Goal: Use online tool/utility: Utilize a website feature to perform a specific function

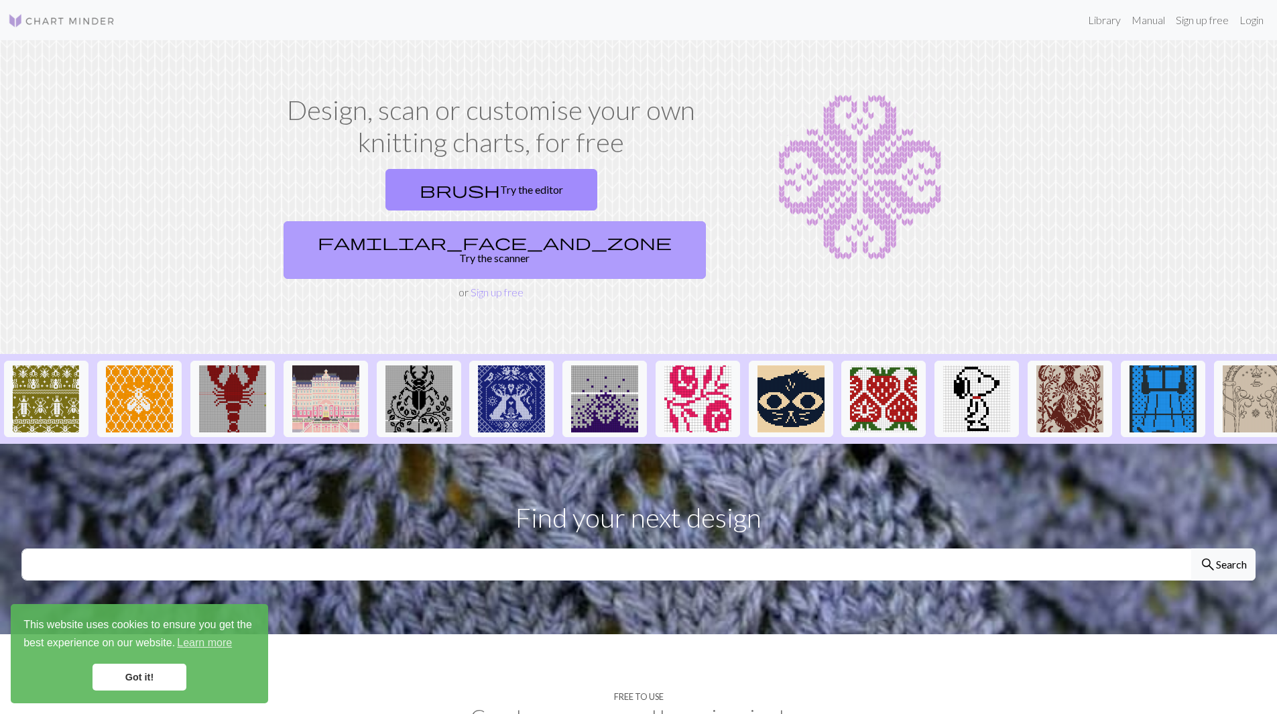
click at [594, 221] on link "familiar_face_and_zone Try the scanner" at bounding box center [495, 250] width 422 height 58
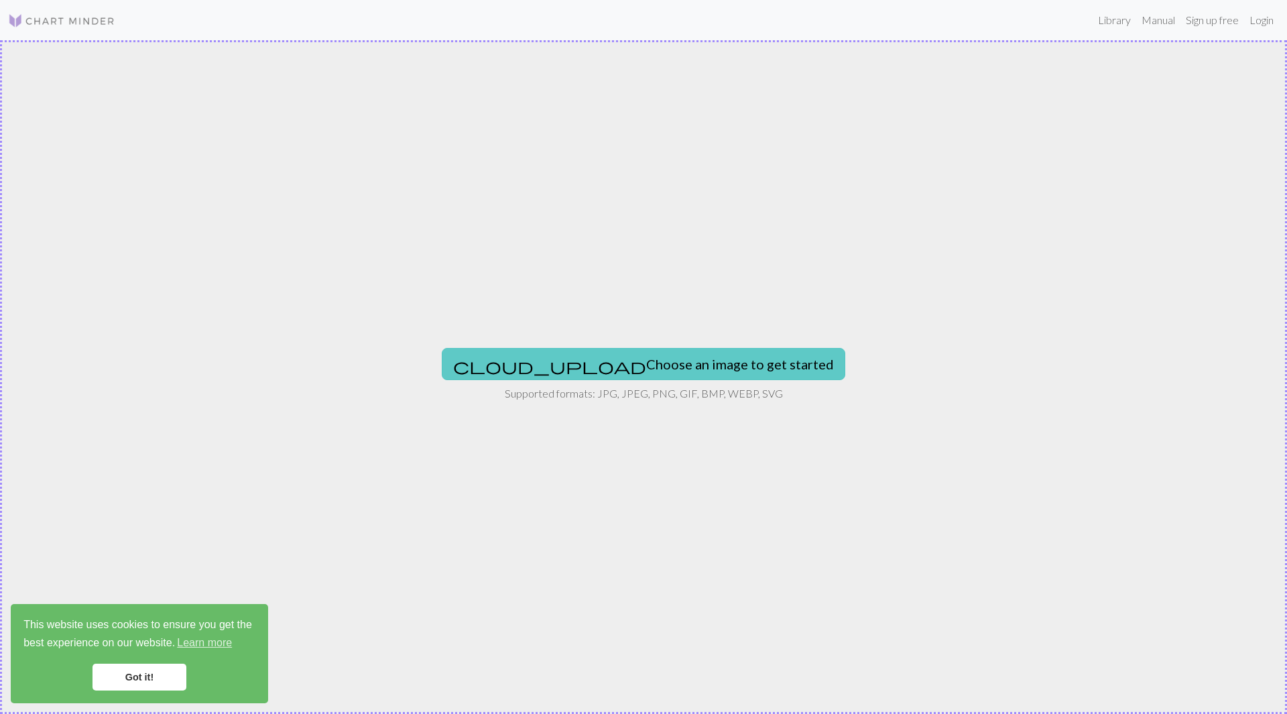
click at [651, 361] on button "cloud_upload Choose an image to get started" at bounding box center [644, 364] width 404 height 32
type input "C:\fakepath\20250825_100352.jpg"
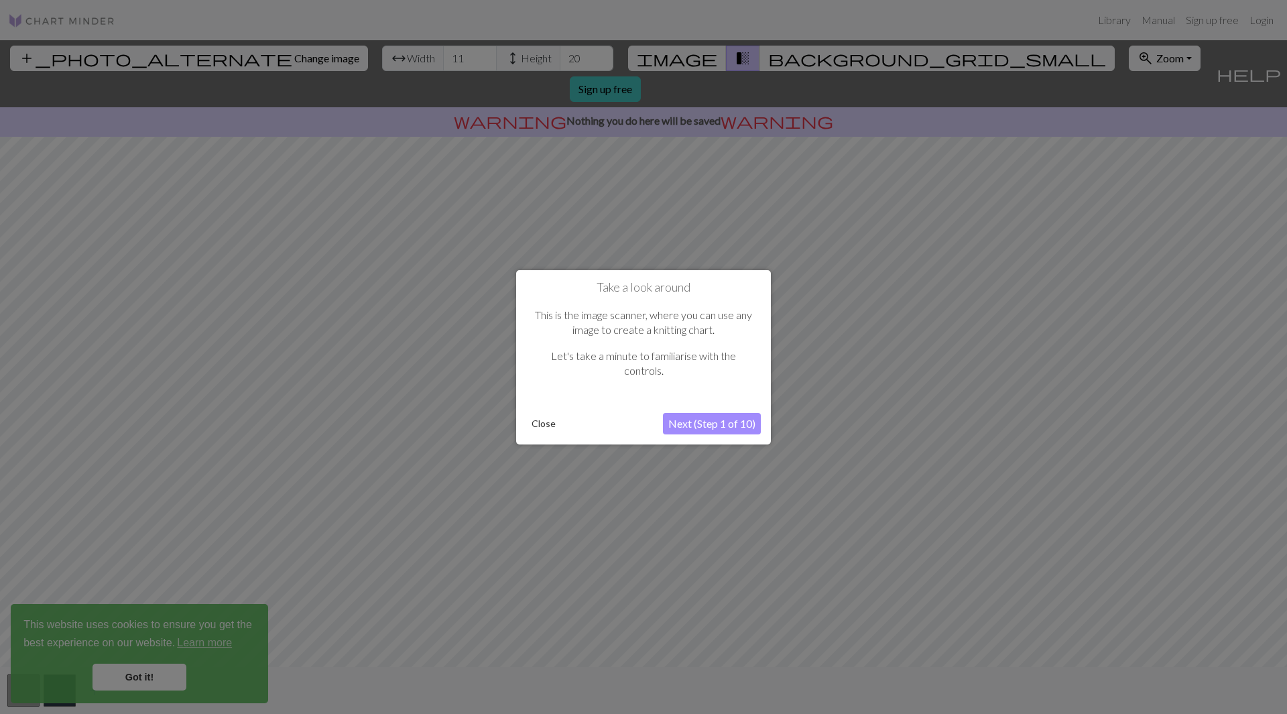
click at [674, 419] on button "Next (Step 1 of 10)" at bounding box center [712, 423] width 98 height 21
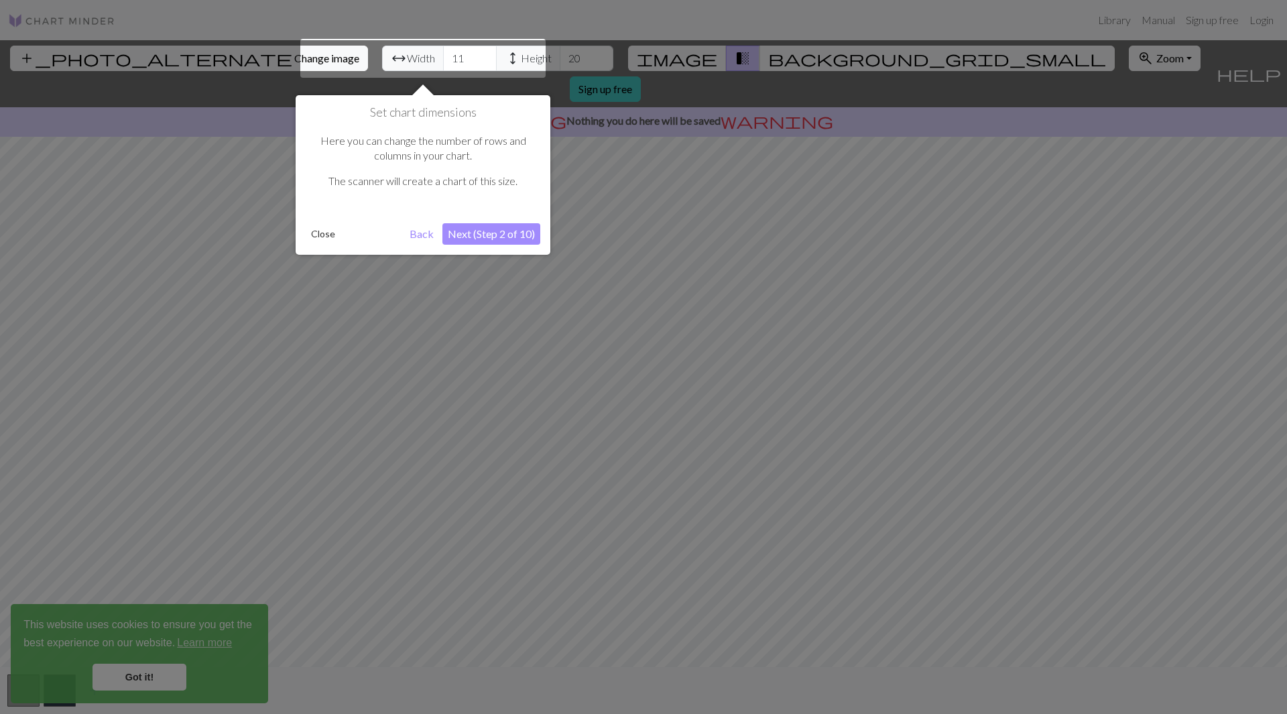
click at [477, 237] on button "Next (Step 2 of 10)" at bounding box center [491, 233] width 98 height 21
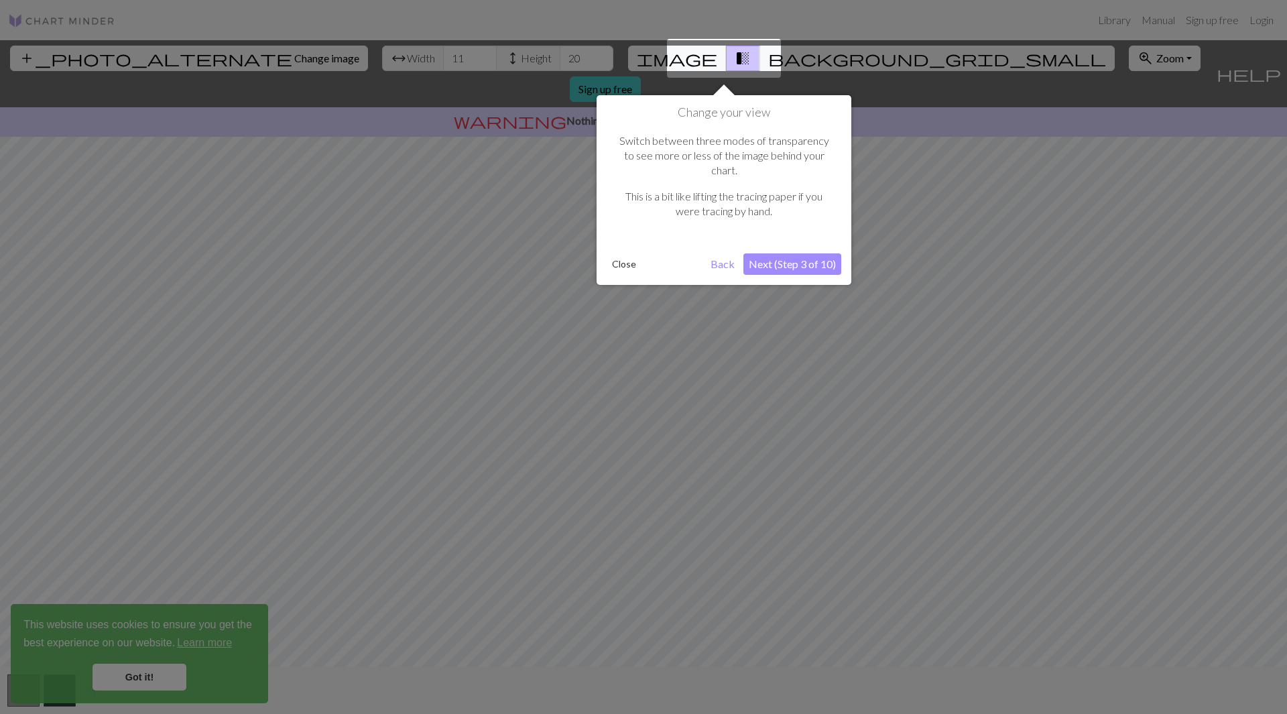
click at [721, 253] on button "Back" at bounding box center [722, 263] width 35 height 21
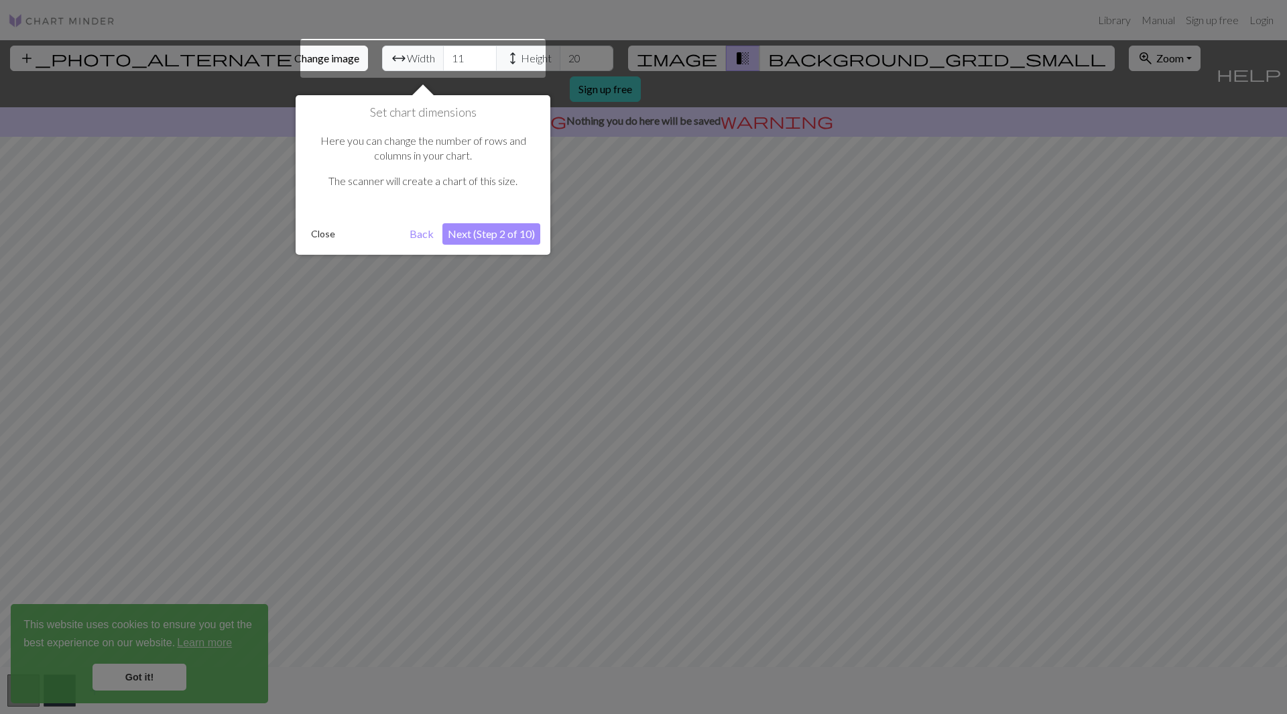
click at [477, 233] on button "Next (Step 2 of 10)" at bounding box center [491, 233] width 98 height 21
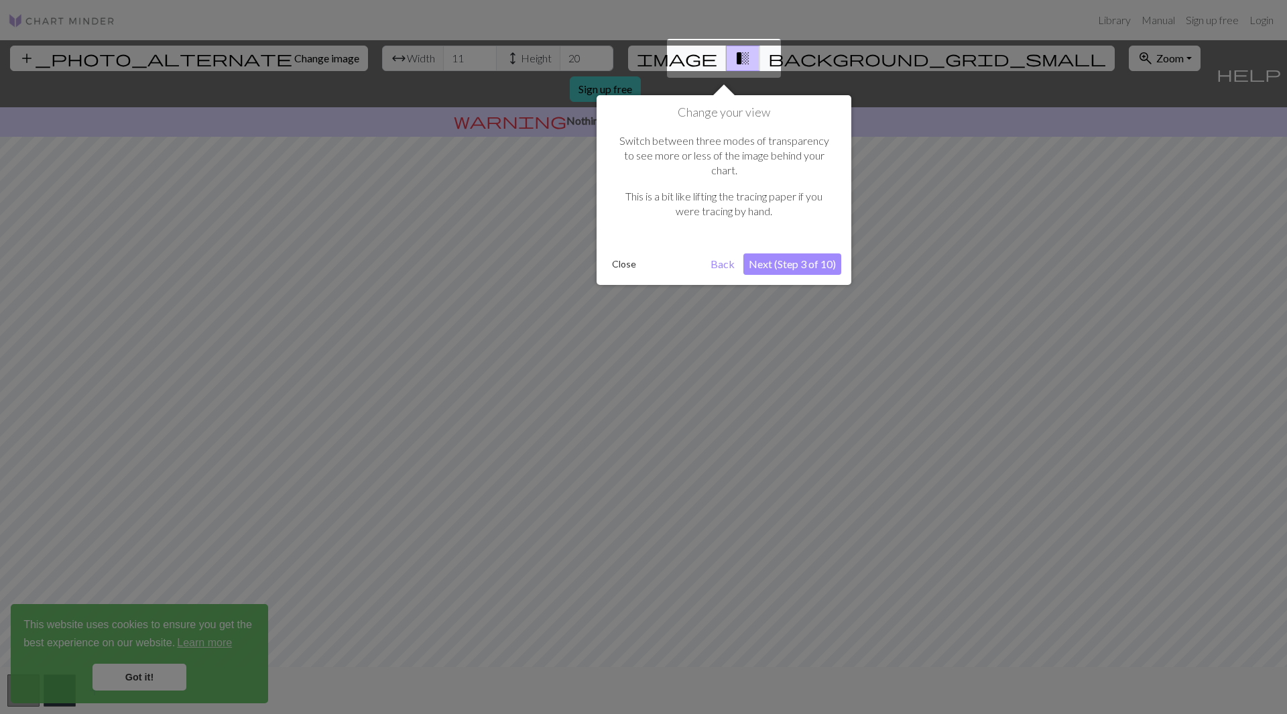
click at [794, 237] on div "Change your view Switch between three modes of transparency to see more or less…" at bounding box center [724, 190] width 255 height 190
click at [793, 253] on button "Next (Step 3 of 10)" at bounding box center [792, 263] width 98 height 21
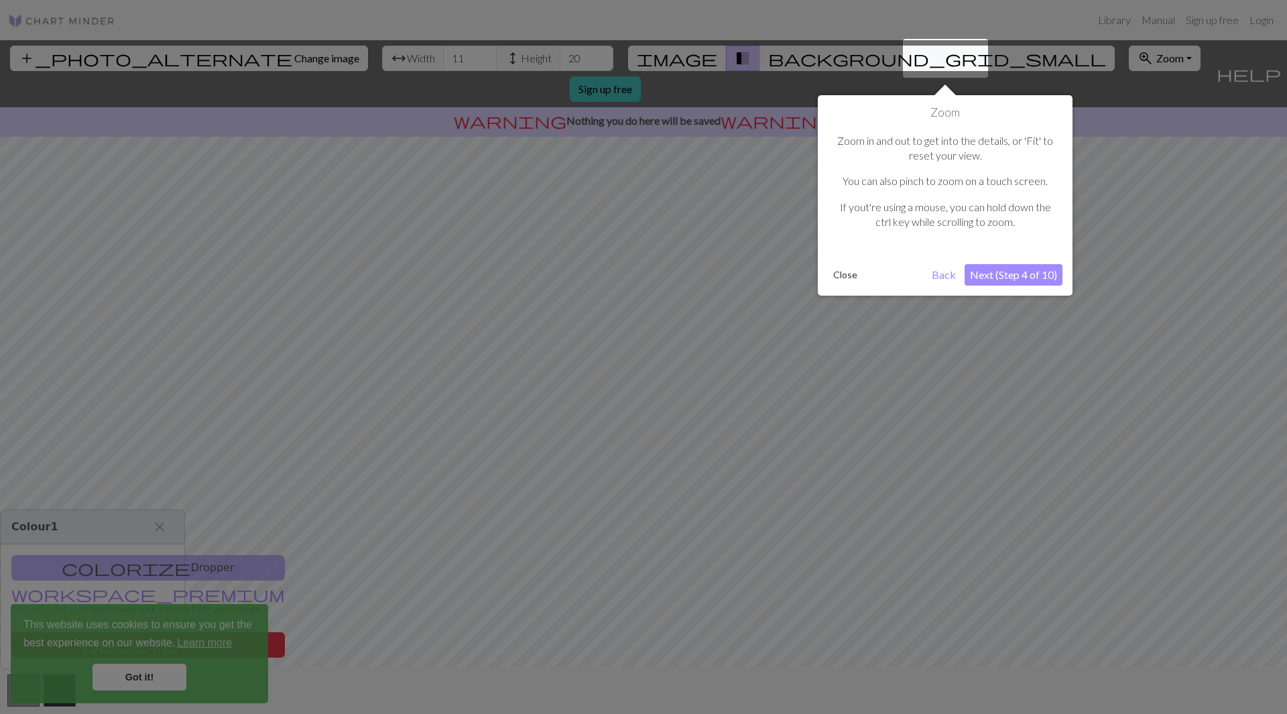
click at [1020, 275] on button "Next (Step 4 of 10)" at bounding box center [1014, 274] width 98 height 21
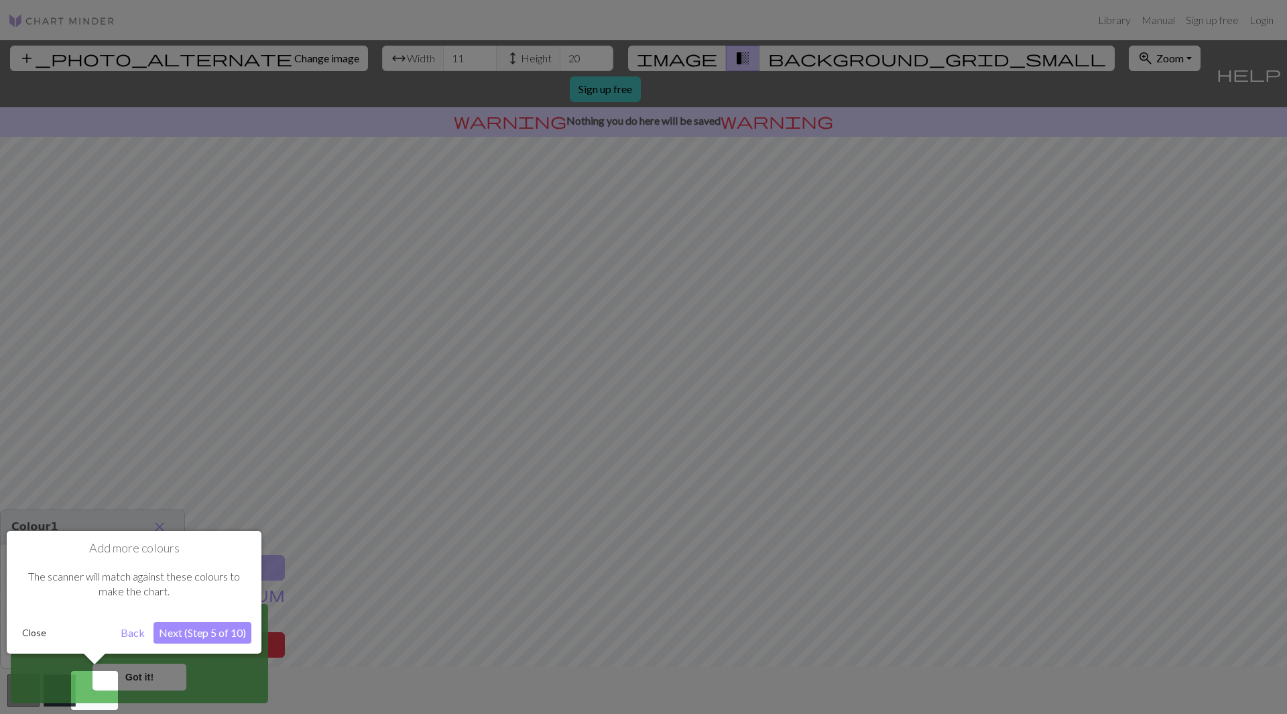
click at [223, 633] on button "Next (Step 5 of 10)" at bounding box center [202, 632] width 98 height 21
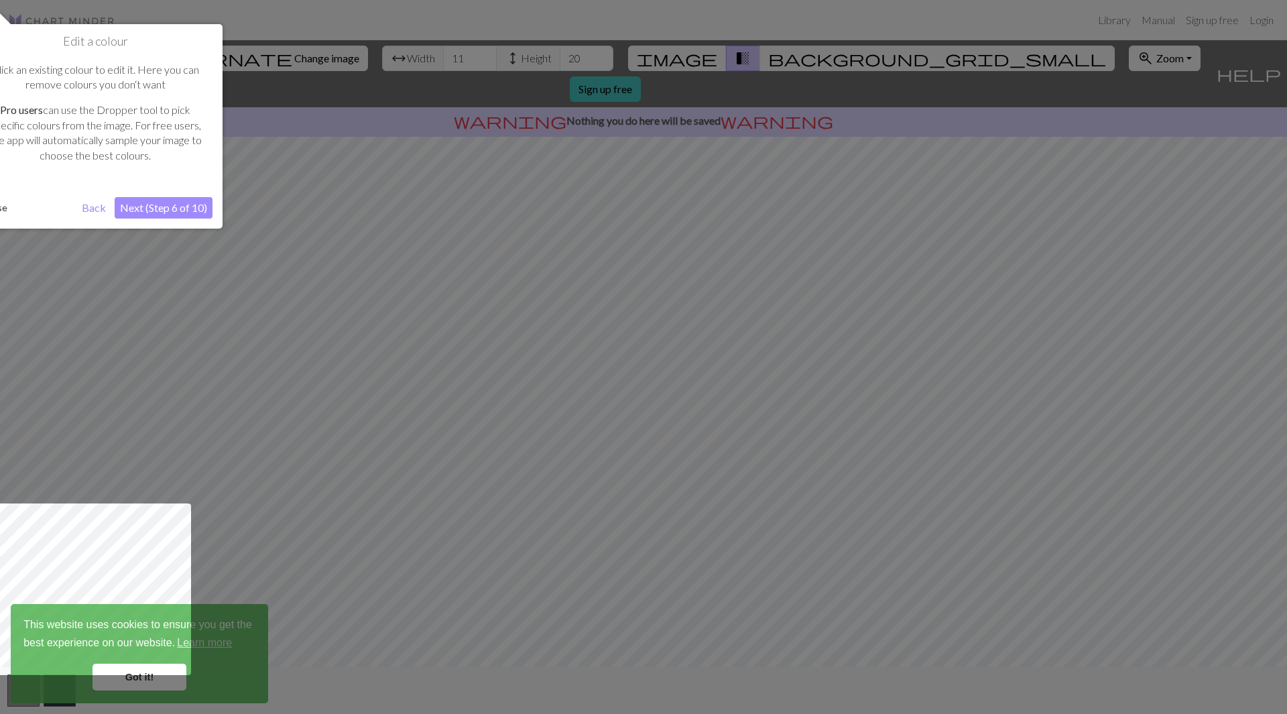
click at [145, 209] on button "Next (Step 6 of 10)" at bounding box center [164, 207] width 98 height 21
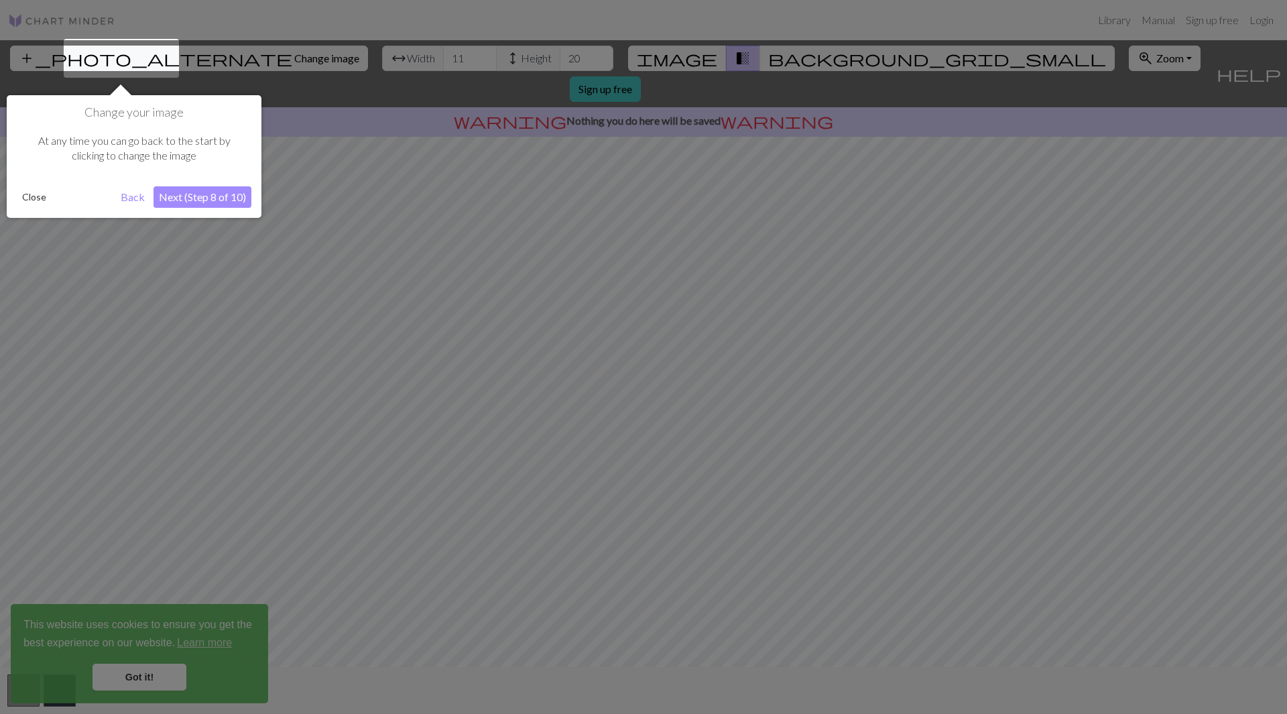
click at [216, 195] on button "Next (Step 8 of 10)" at bounding box center [202, 196] width 98 height 21
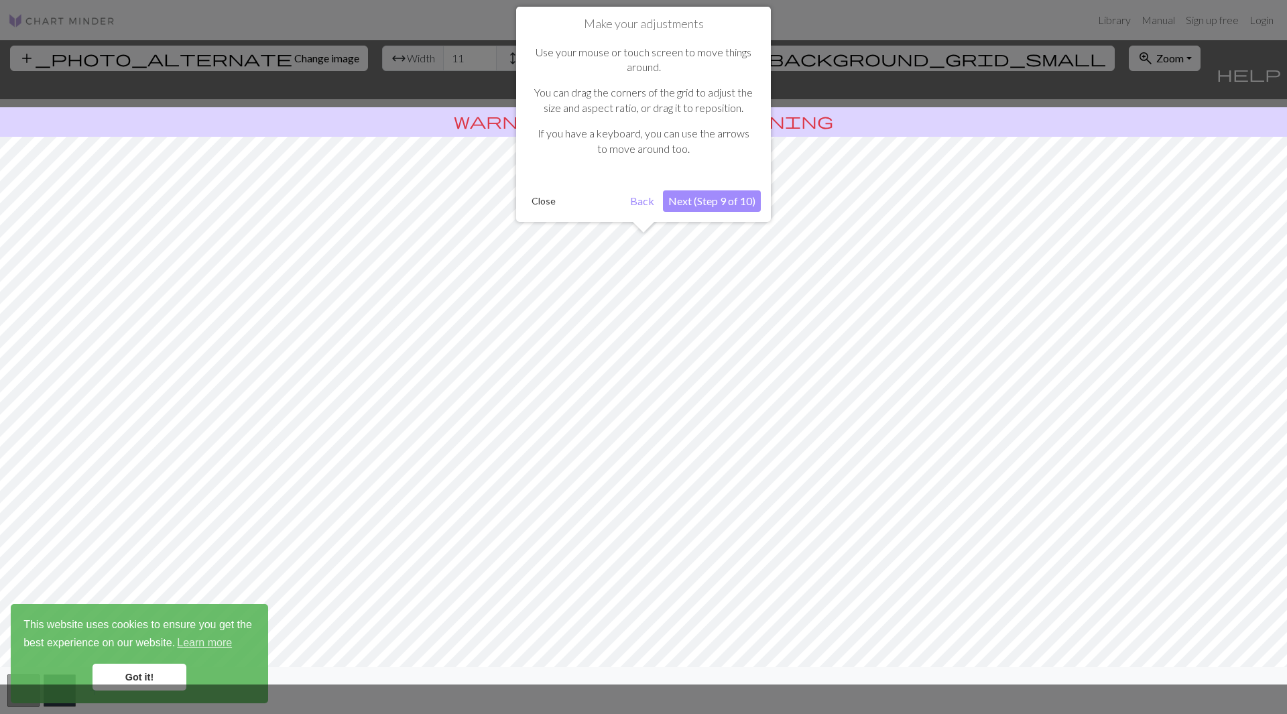
click at [727, 203] on button "Next (Step 9 of 10)" at bounding box center [712, 200] width 98 height 21
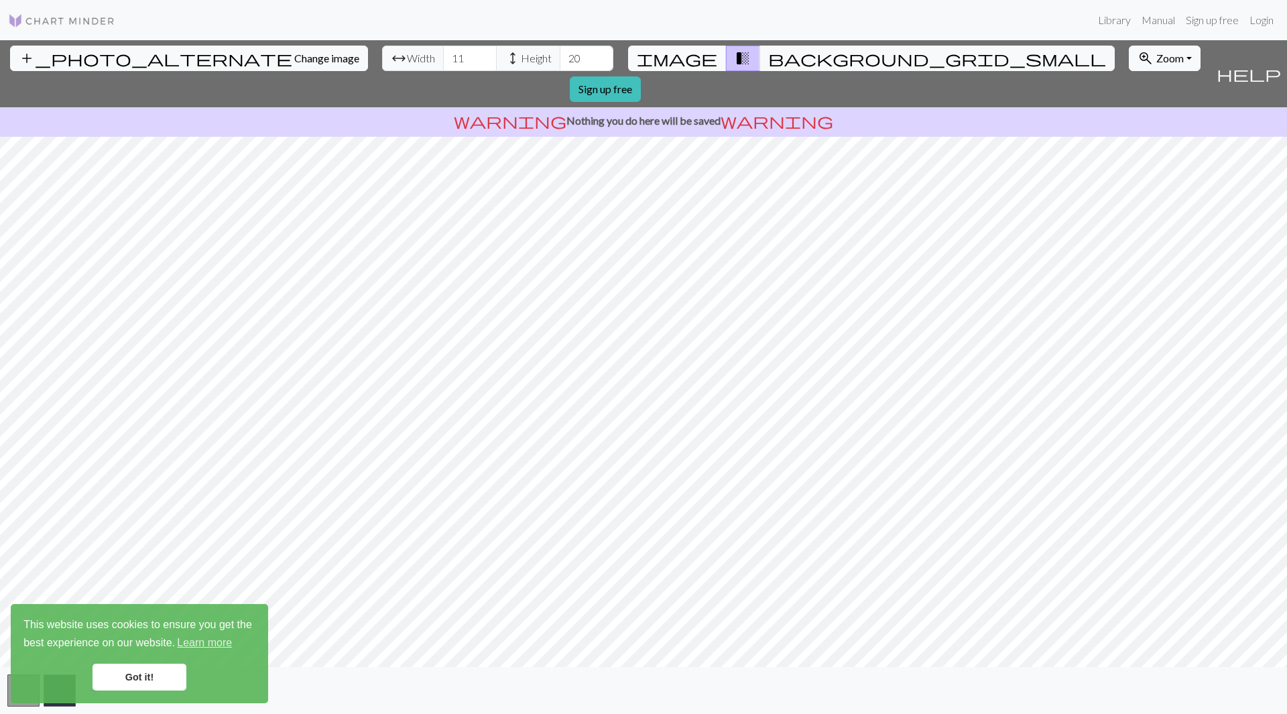
click at [692, 64] on span "image" at bounding box center [677, 58] width 80 height 19
click at [443, 54] on input "12" at bounding box center [470, 58] width 54 height 25
drag, startPoint x: 392, startPoint y: 56, endPoint x: 366, endPoint y: 60, distance: 26.4
click at [382, 60] on div "arrow_range Width 12 height Height 20" at bounding box center [497, 58] width 231 height 25
drag, startPoint x: 389, startPoint y: 60, endPoint x: 377, endPoint y: 59, distance: 12.1
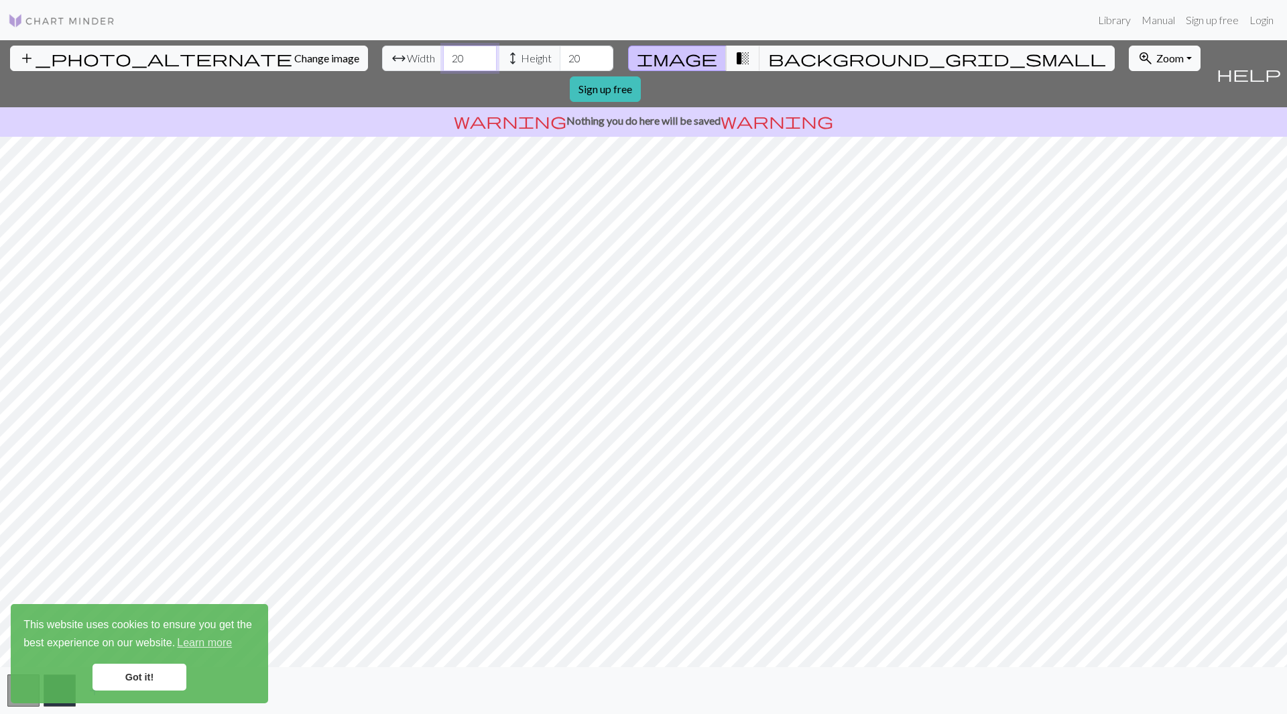
click at [443, 59] on input "20" at bounding box center [470, 58] width 54 height 25
type input "25"
click at [560, 53] on input "20" at bounding box center [587, 58] width 54 height 25
drag, startPoint x: 507, startPoint y: 58, endPoint x: 487, endPoint y: 60, distance: 20.2
click at [560, 60] on input "20" at bounding box center [587, 58] width 54 height 25
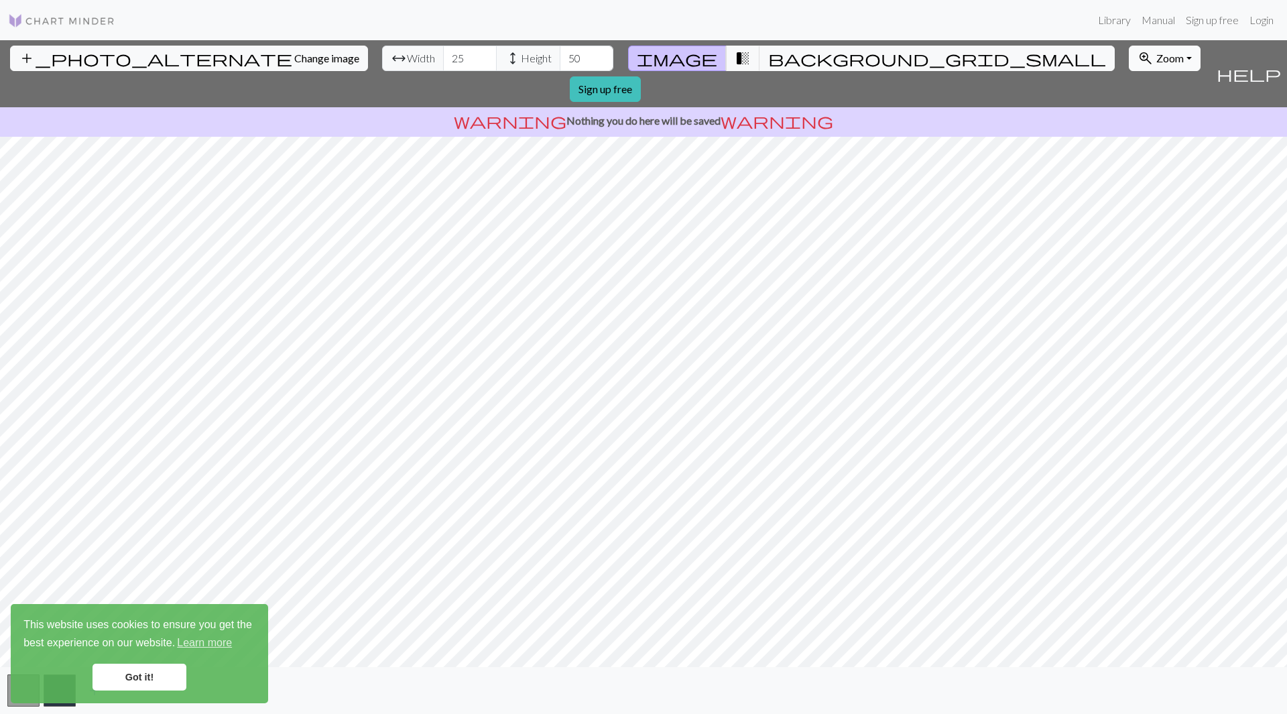
click at [1156, 54] on span "Zoom" at bounding box center [1169, 58] width 27 height 13
click at [1129, 228] on button "200%" at bounding box center [1182, 227] width 106 height 21
drag, startPoint x: 509, startPoint y: 56, endPoint x: 486, endPoint y: 55, distance: 23.5
click at [560, 55] on input "50" at bounding box center [587, 58] width 54 height 25
type input "60"
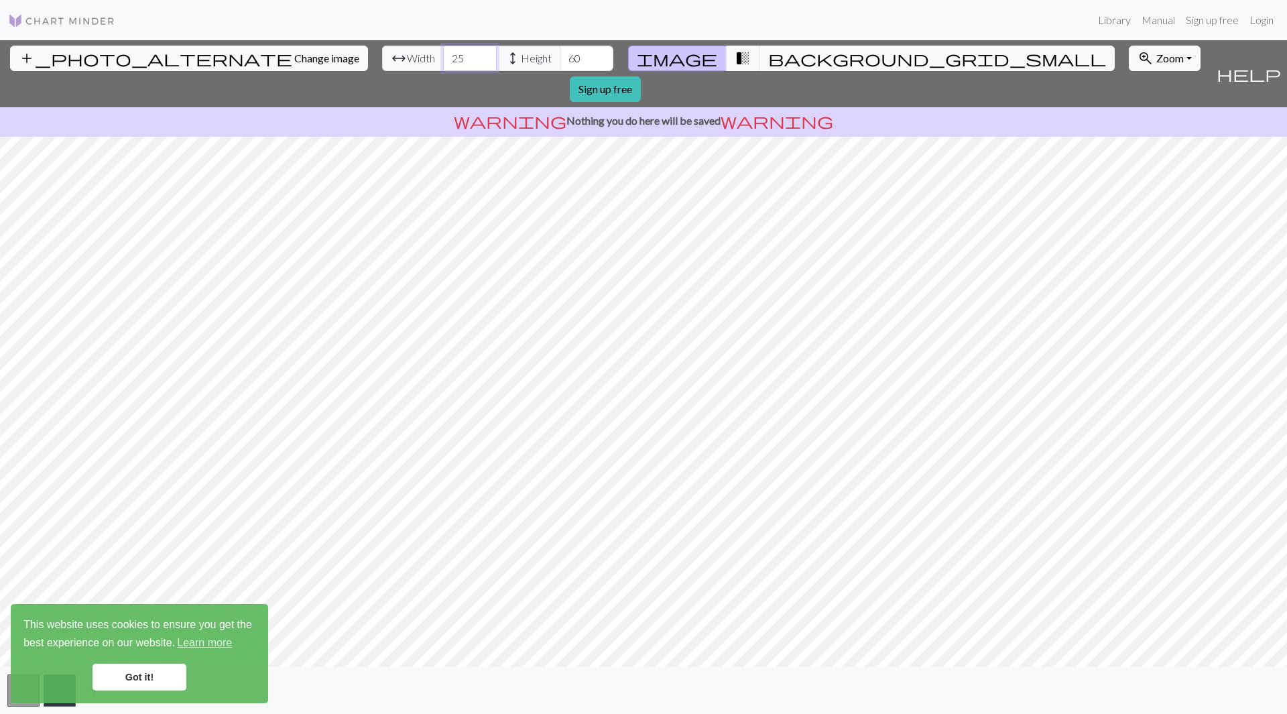
click at [443, 51] on input "25" at bounding box center [470, 58] width 54 height 25
drag, startPoint x: 387, startPoint y: 55, endPoint x: 379, endPoint y: 52, distance: 8.5
click at [443, 52] on input "25" at bounding box center [470, 58] width 54 height 25
type input "30"
click at [560, 56] on input "60" at bounding box center [587, 58] width 54 height 25
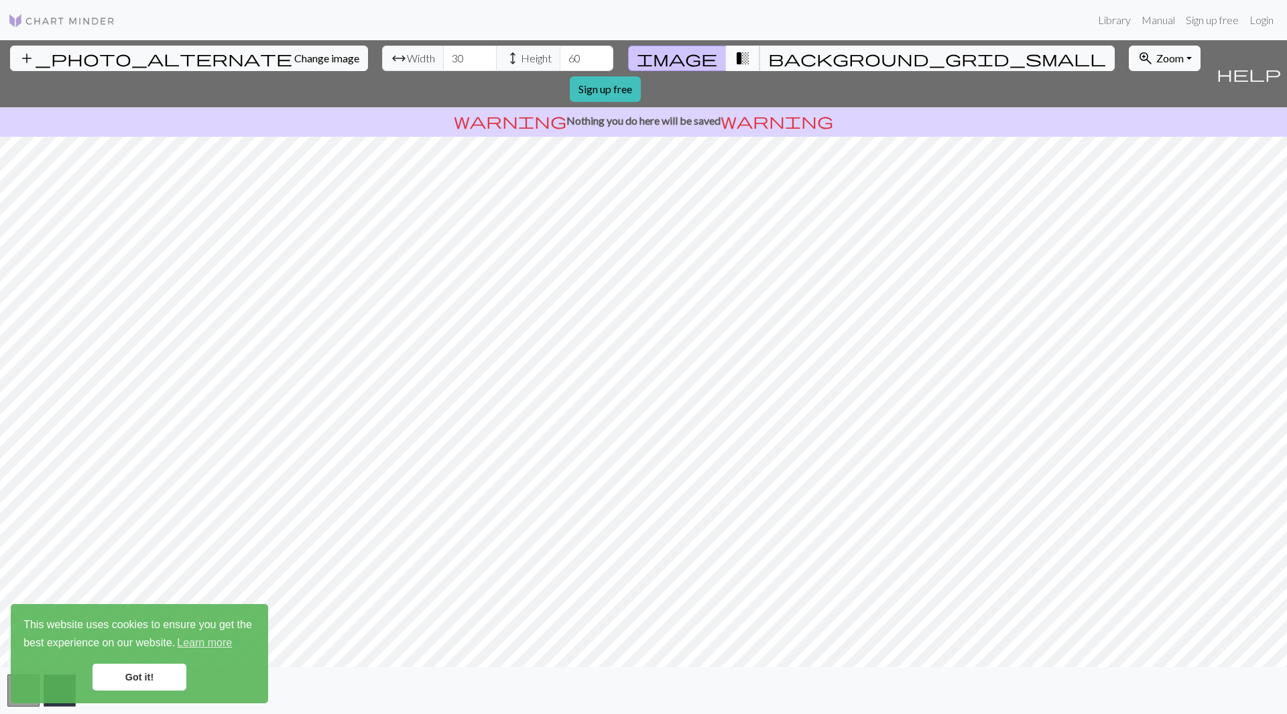
click at [735, 55] on span "transition_fade" at bounding box center [743, 58] width 16 height 19
click at [690, 57] on span "image" at bounding box center [677, 58] width 80 height 19
drag, startPoint x: 509, startPoint y: 52, endPoint x: 493, endPoint y: 52, distance: 16.8
click at [560, 53] on input "60" at bounding box center [587, 58] width 54 height 25
click at [443, 58] on input "30" at bounding box center [470, 58] width 54 height 25
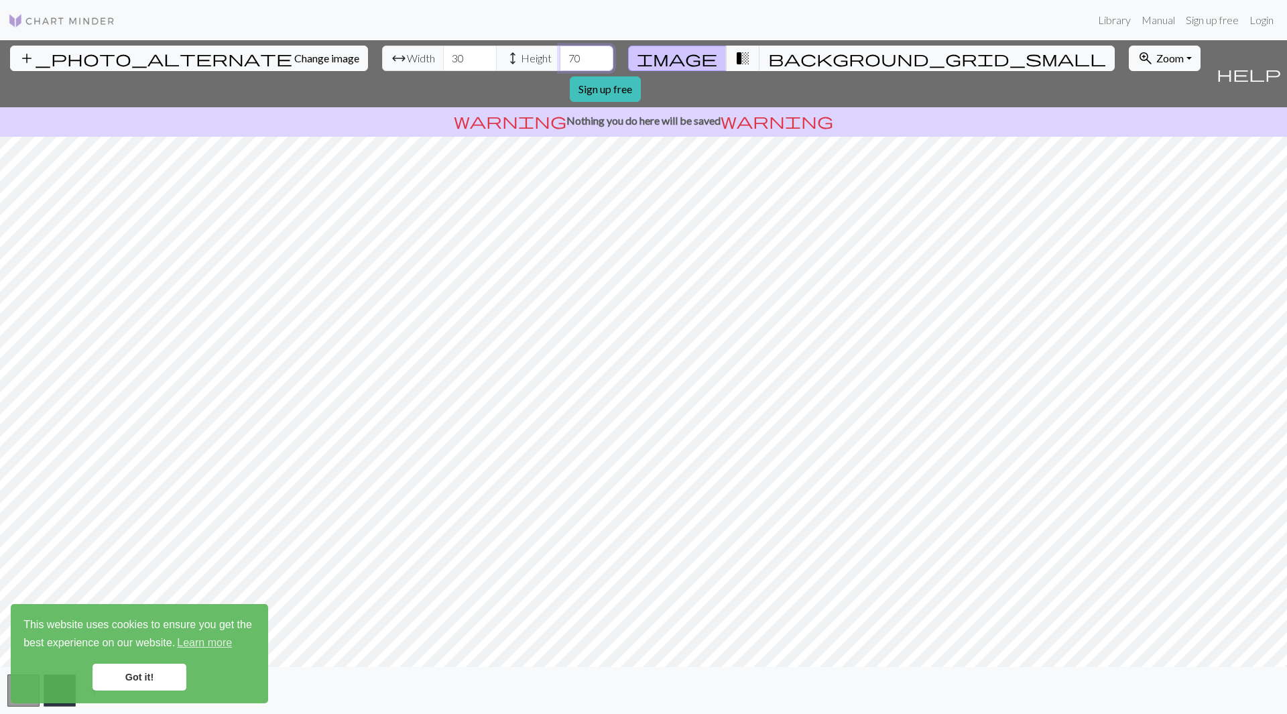
drag, startPoint x: 506, startPoint y: 52, endPoint x: 477, endPoint y: 53, distance: 28.9
click at [478, 54] on div "arrow_range Width 30 height Height 70" at bounding box center [497, 58] width 231 height 25
type input "80"
click at [443, 61] on input "29" at bounding box center [470, 58] width 54 height 25
type input "30"
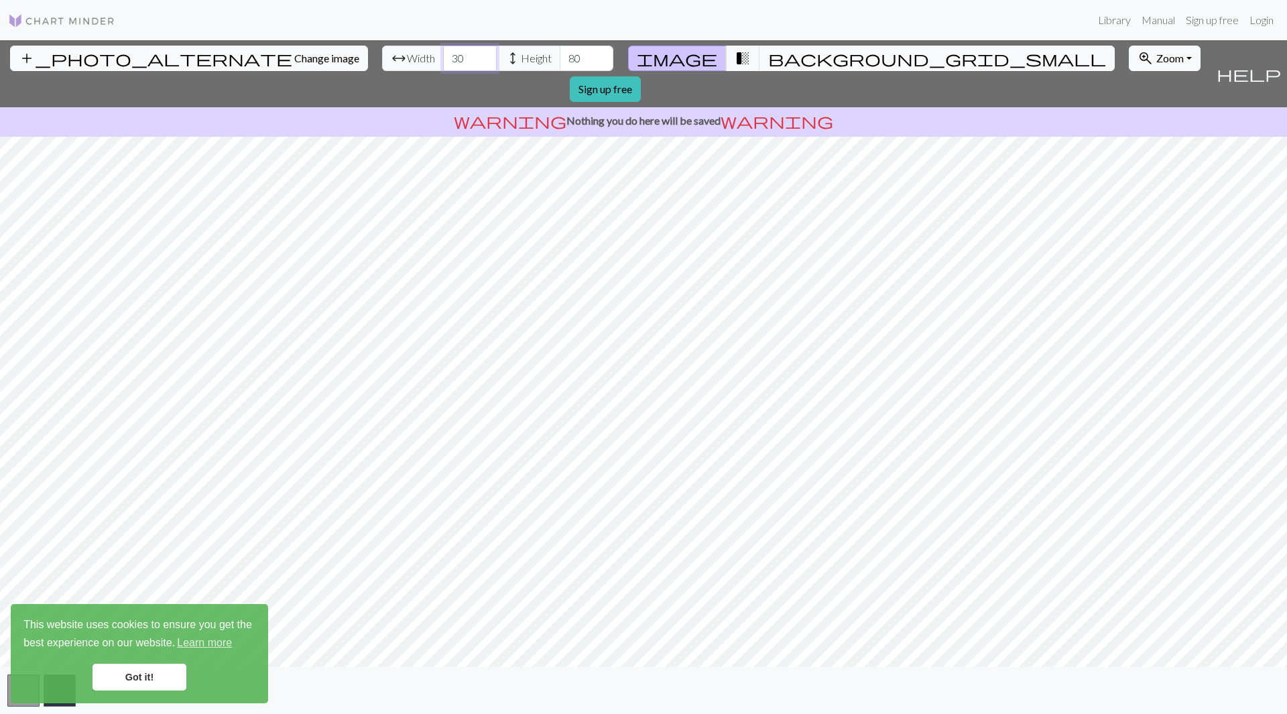
click at [443, 54] on input "30" at bounding box center [470, 58] width 54 height 25
drag, startPoint x: 507, startPoint y: 60, endPoint x: 478, endPoint y: 60, distance: 29.5
click at [476, 60] on div "arrow_range Width 30 height Height 80" at bounding box center [497, 58] width 231 height 25
type input "90"
click at [443, 64] on input "30" at bounding box center [470, 58] width 54 height 25
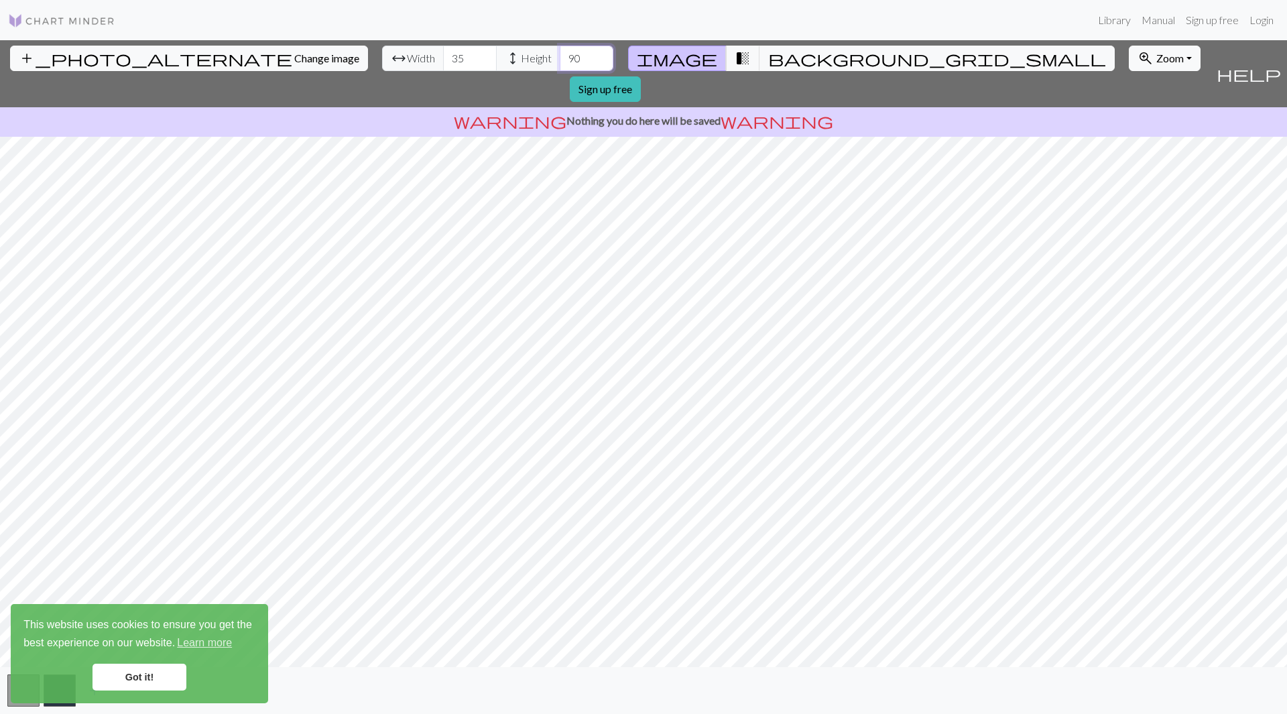
click at [560, 56] on input "90" at bounding box center [587, 58] width 54 height 25
drag, startPoint x: 373, startPoint y: 62, endPoint x: 356, endPoint y: 68, distance: 17.8
click at [382, 68] on div "arrow_range Width 35 height Height 90" at bounding box center [497, 58] width 231 height 25
click at [560, 55] on input "90" at bounding box center [587, 58] width 54 height 25
click at [735, 55] on span "transition_fade" at bounding box center [743, 58] width 16 height 19
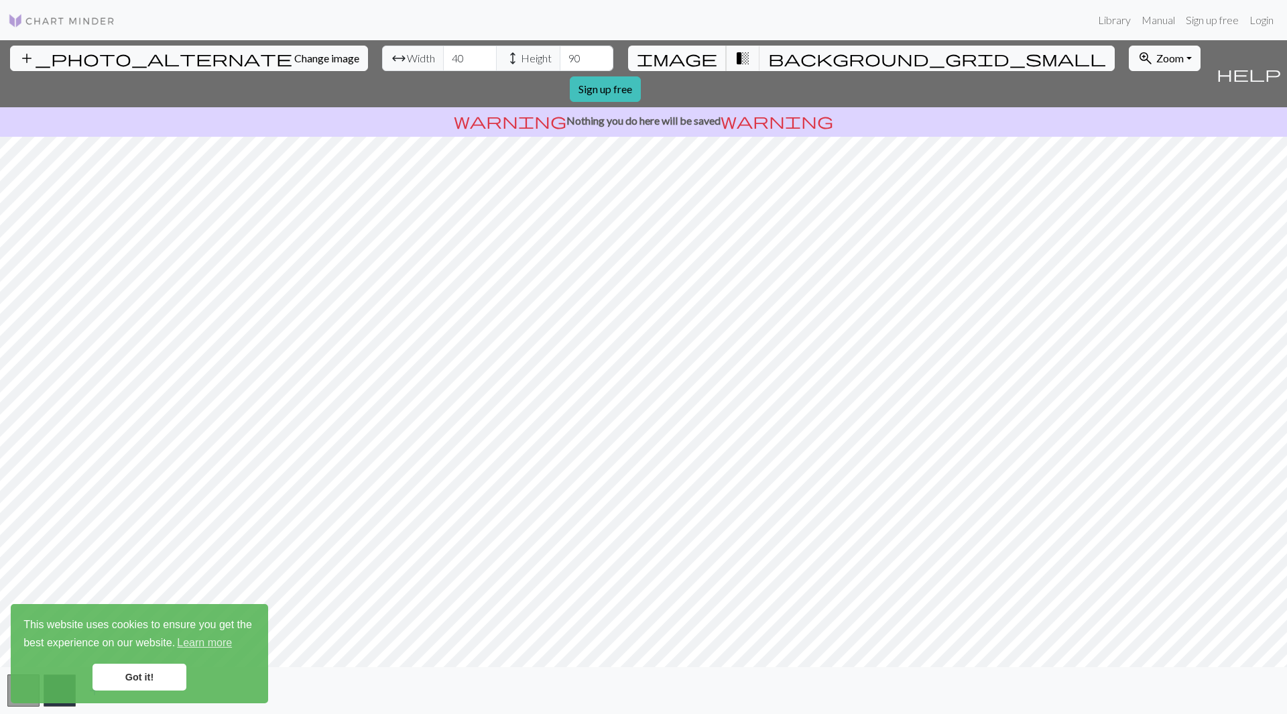
click at [696, 58] on span "image" at bounding box center [677, 58] width 80 height 19
click at [735, 61] on span "transition_fade" at bounding box center [743, 58] width 16 height 19
click at [768, 52] on span "background_grid_small" at bounding box center [937, 58] width 338 height 19
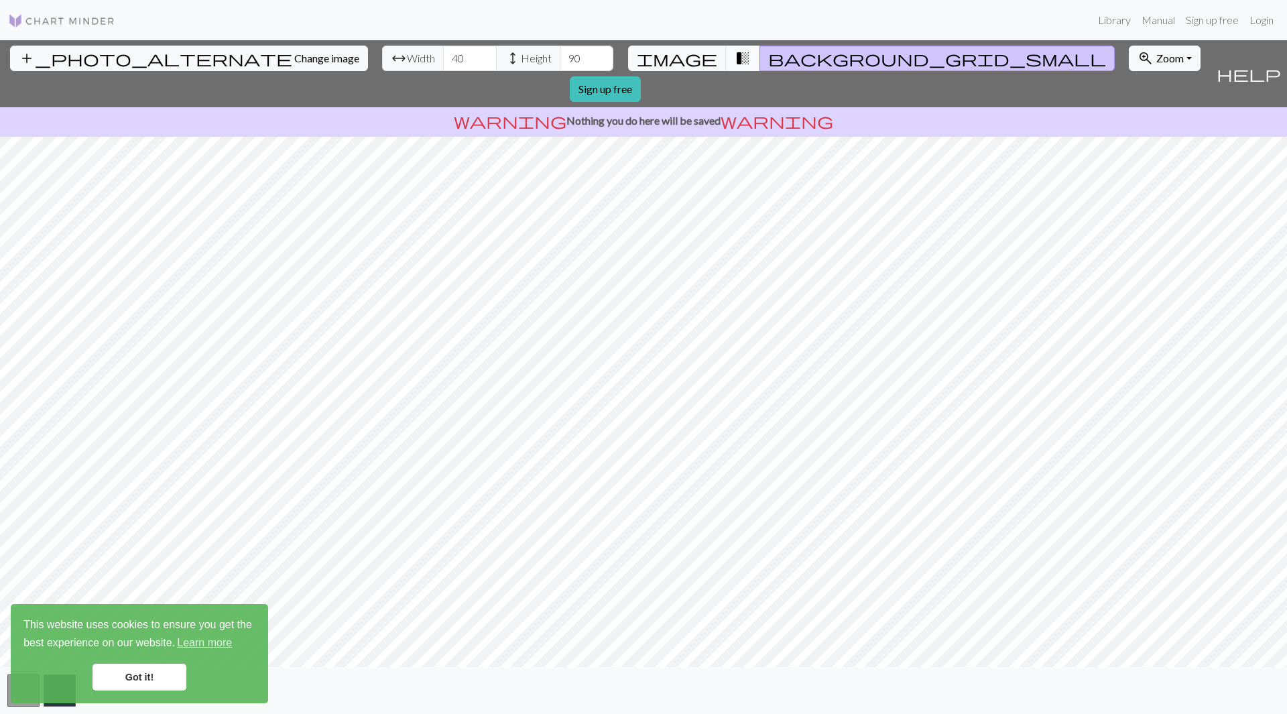
click at [735, 58] on span "transition_fade" at bounding box center [743, 58] width 16 height 19
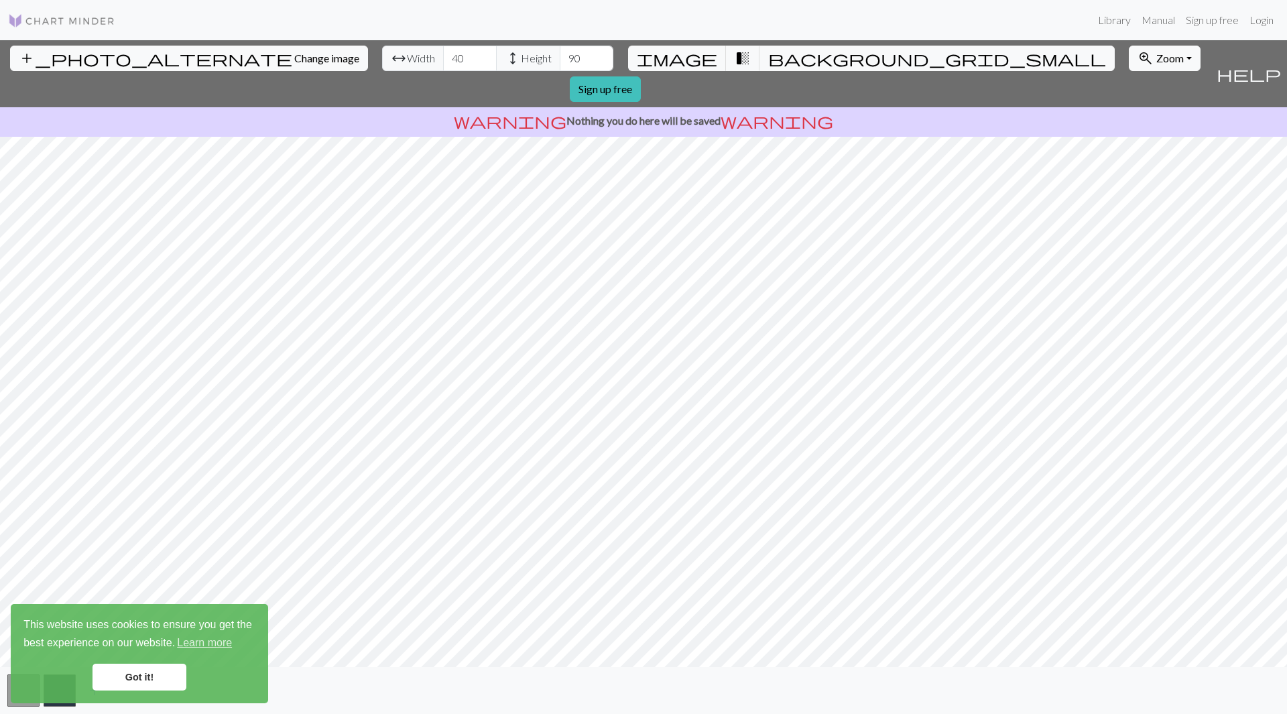
click at [147, 672] on link "Got it!" at bounding box center [139, 677] width 94 height 27
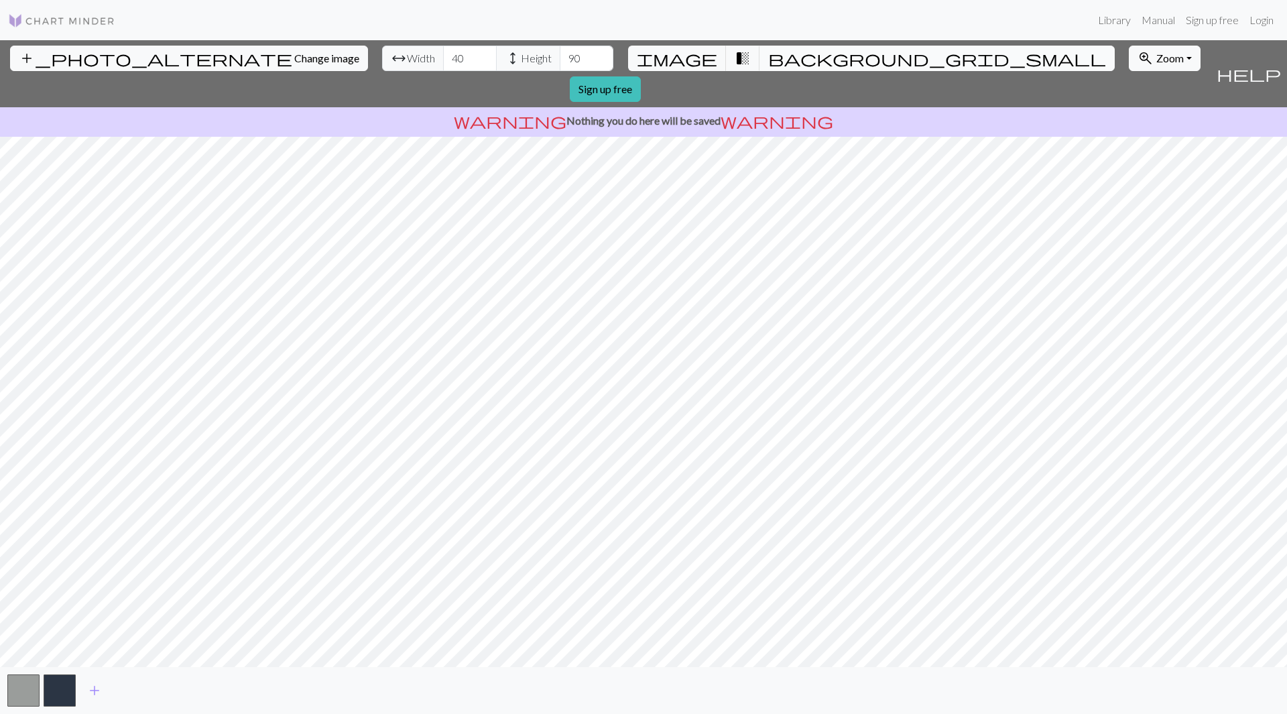
click at [768, 59] on span "background_grid_small" at bounding box center [937, 58] width 338 height 19
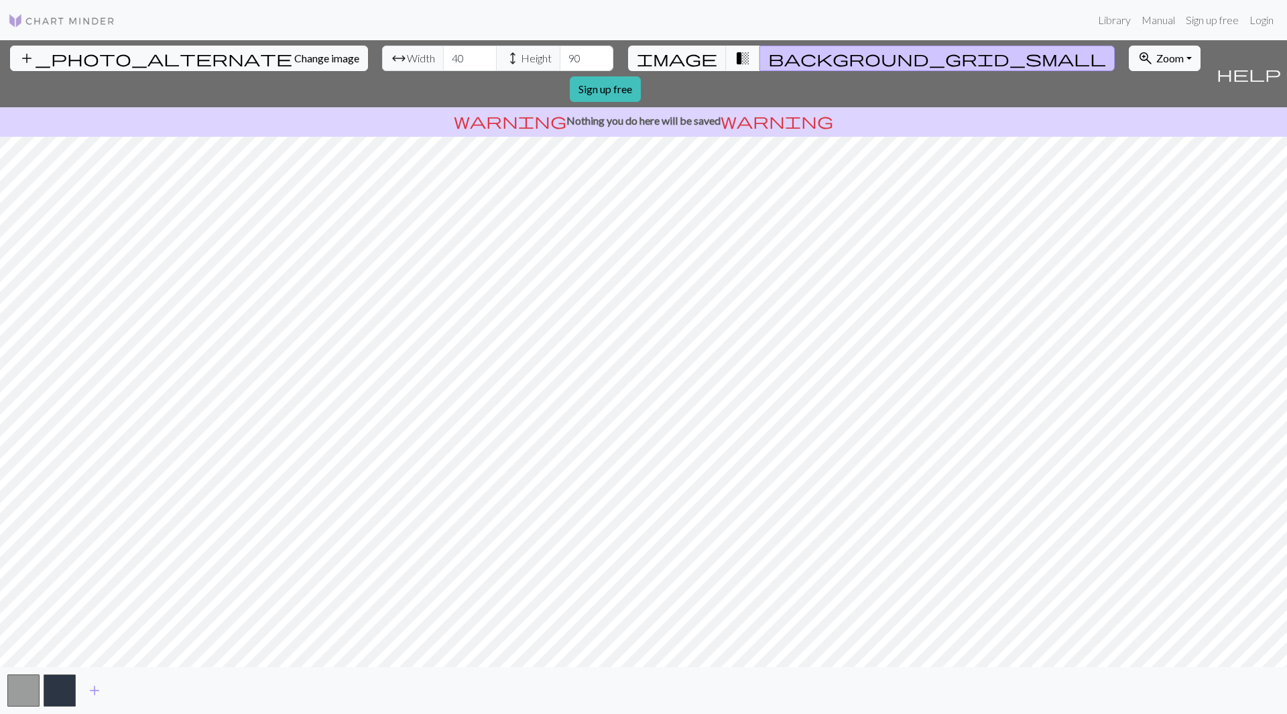
click at [733, 59] on button "transition_fade" at bounding box center [743, 58] width 34 height 25
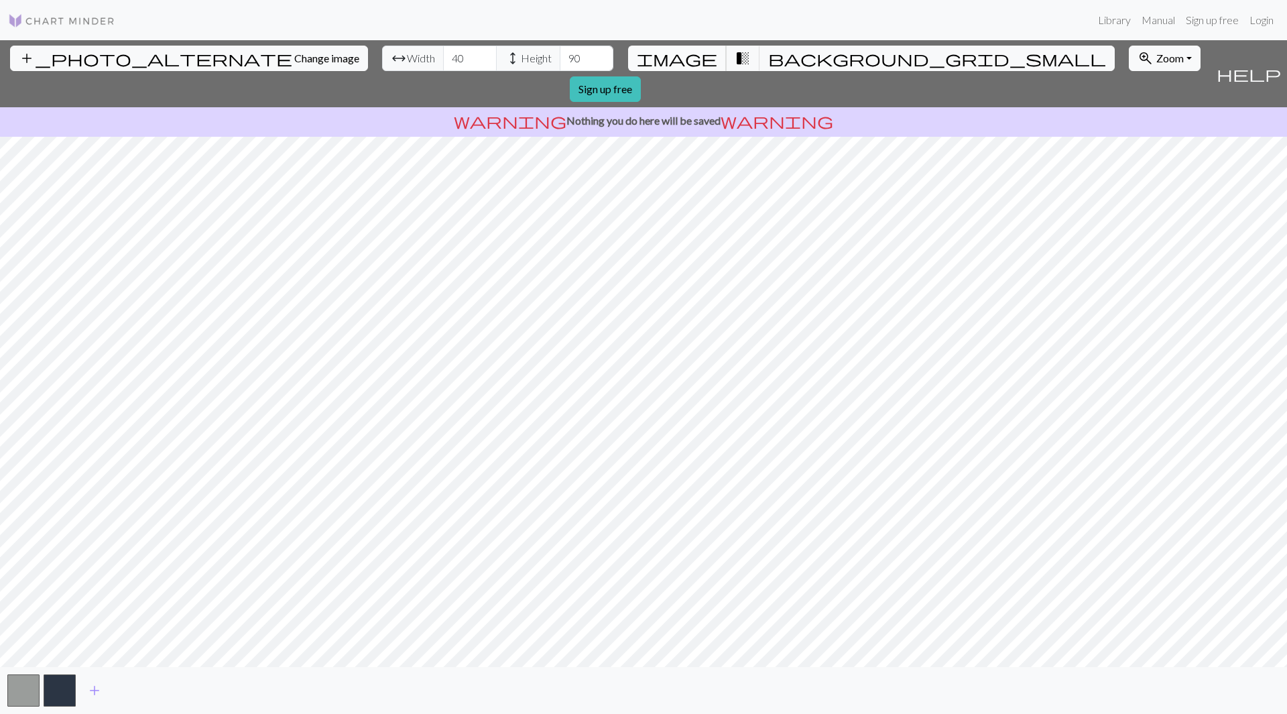
click at [690, 60] on span "image" at bounding box center [677, 58] width 80 height 19
click at [382, 63] on div "arrow_range Width 40 height Height 90" at bounding box center [497, 58] width 231 height 25
type input "50"
click at [560, 60] on input "90" at bounding box center [587, 58] width 54 height 25
drag, startPoint x: 505, startPoint y: 56, endPoint x: 493, endPoint y: 58, distance: 12.1
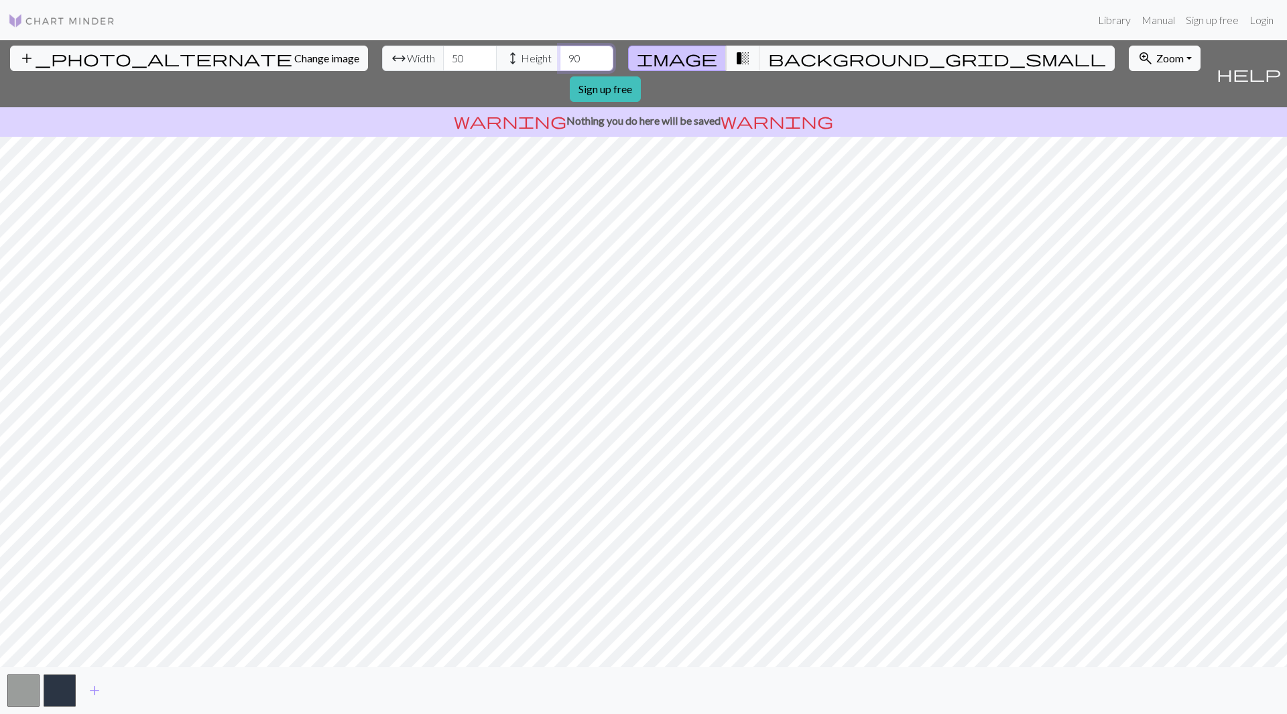
click at [560, 58] on input "90" at bounding box center [587, 58] width 54 height 25
type input "100"
drag, startPoint x: 395, startPoint y: 62, endPoint x: 420, endPoint y: 103, distance: 48.2
click at [443, 61] on input "50" at bounding box center [470, 58] width 54 height 25
click at [735, 55] on span "transition_fade" at bounding box center [743, 58] width 16 height 19
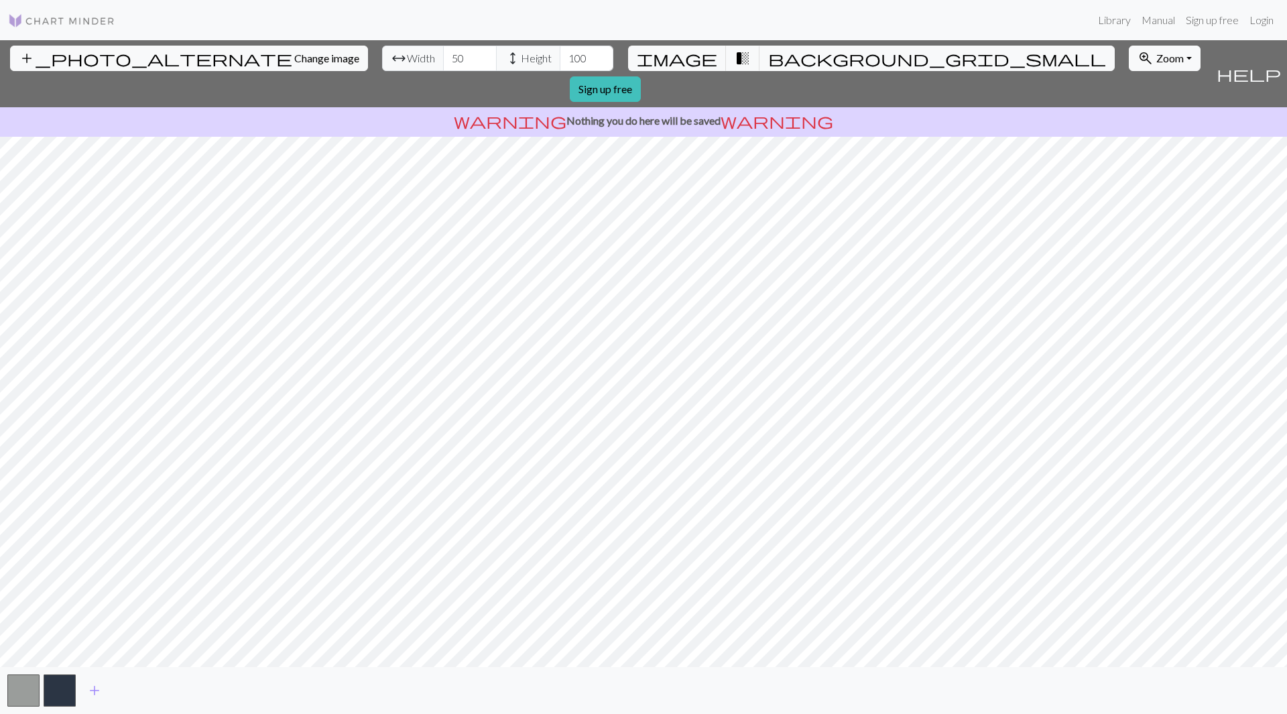
click at [454, 508] on div "add_photo_alternate Change image arrow_range Width 50 height Height 100 image t…" at bounding box center [643, 377] width 1287 height 674
click at [25, 677] on button "button" at bounding box center [23, 690] width 32 height 32
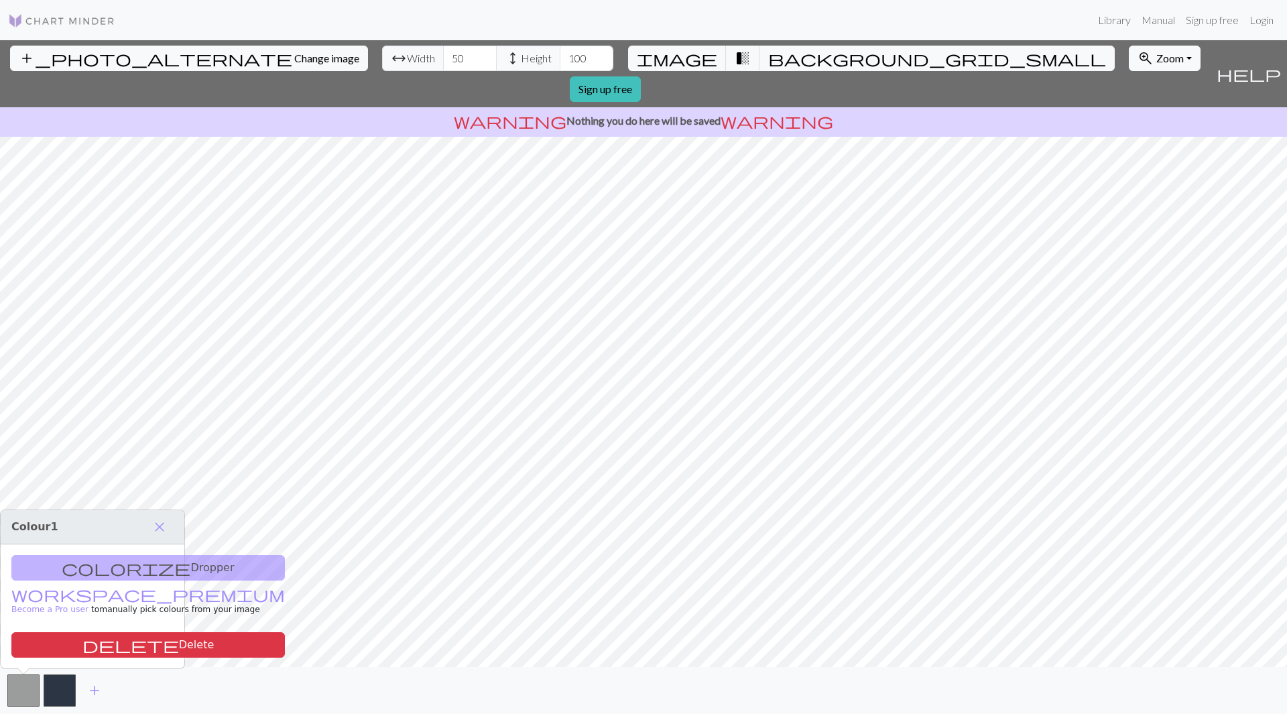
click at [123, 572] on div "colorize Dropper workspace_premium Become a Pro user to manually pick colours f…" at bounding box center [93, 606] width 184 height 124
click at [166, 528] on span "close" at bounding box center [159, 526] width 16 height 19
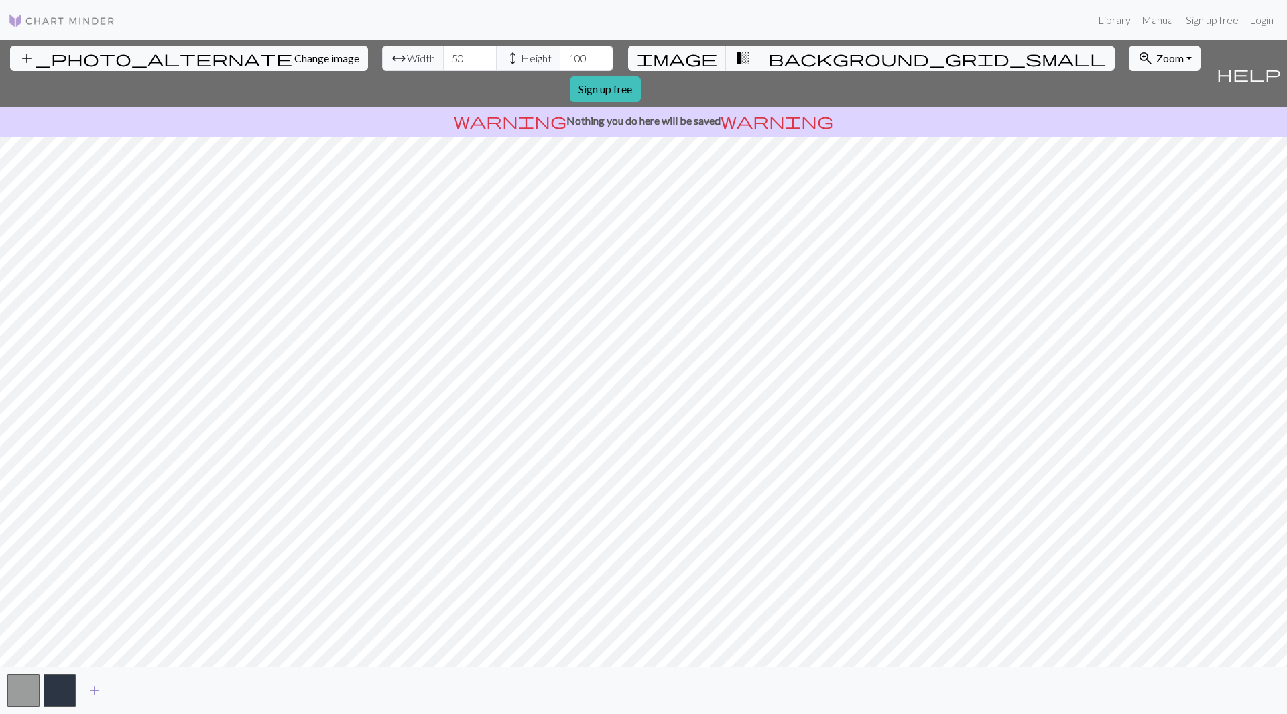
click at [92, 690] on span "add" at bounding box center [94, 690] width 16 height 19
type input "90"
click at [98, 684] on button "button" at bounding box center [96, 690] width 32 height 32
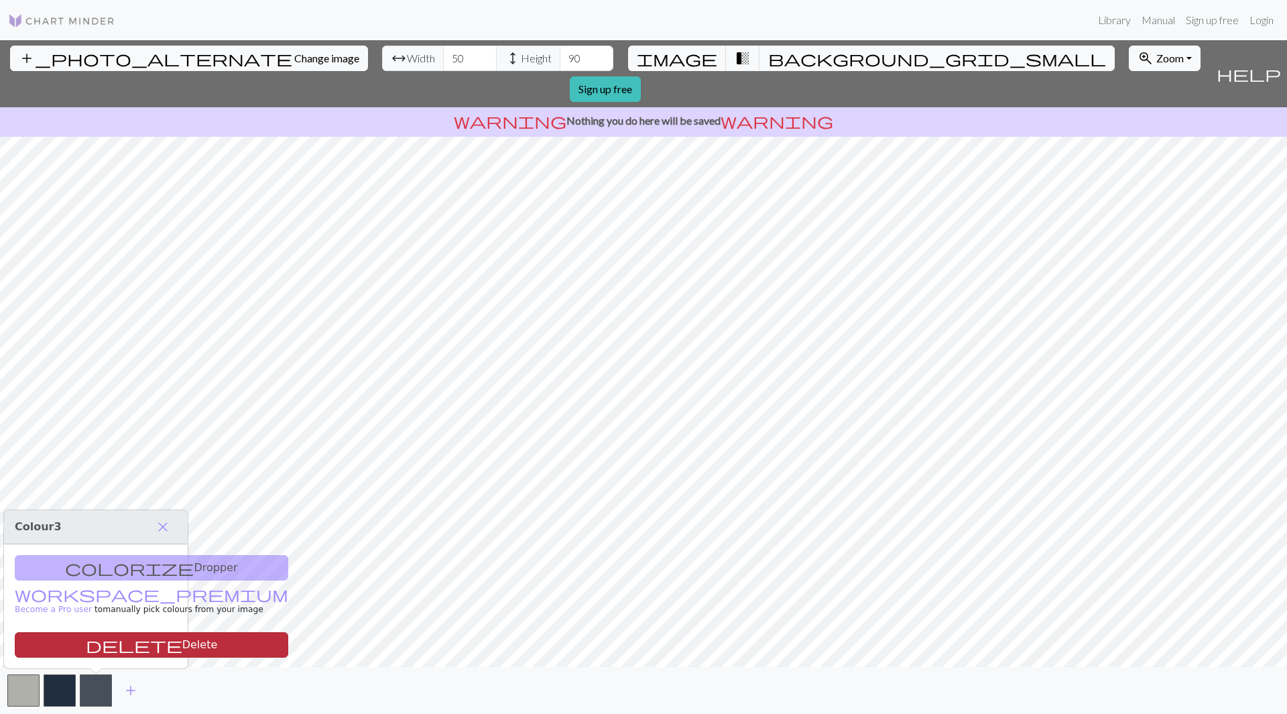
click at [105, 645] on button "delete Delete" at bounding box center [151, 644] width 273 height 25
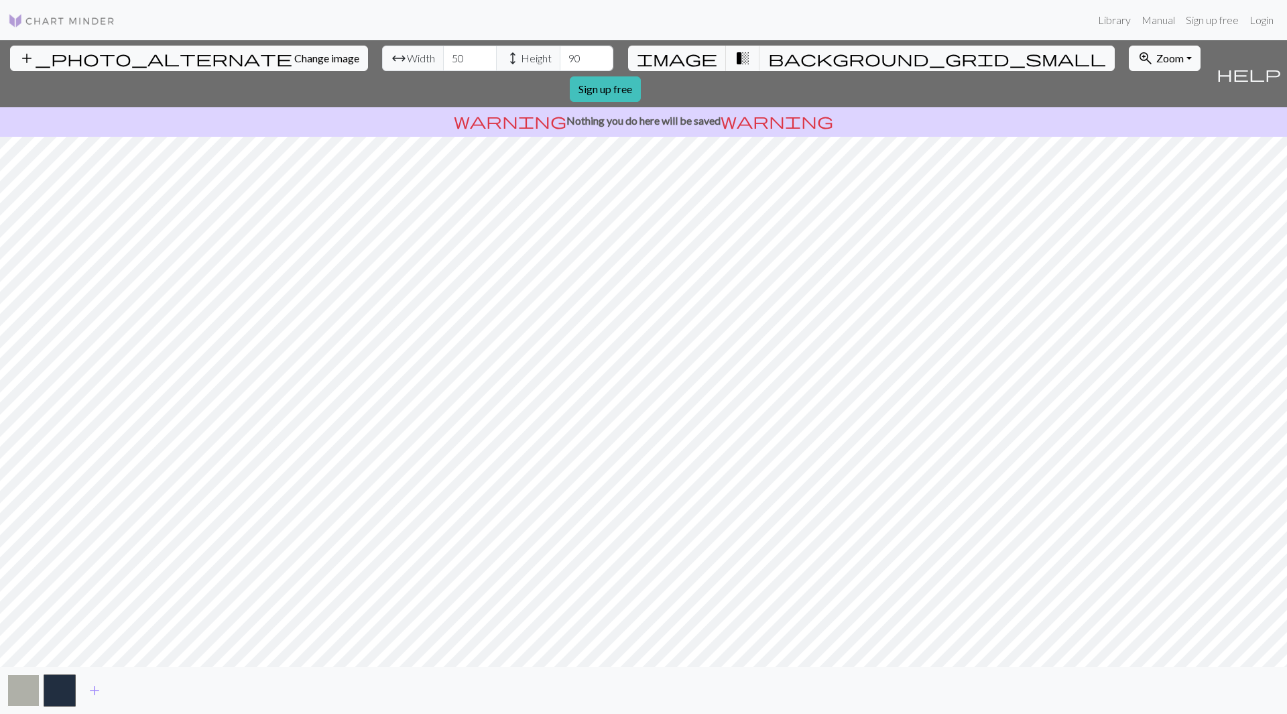
click at [32, 692] on button "button" at bounding box center [23, 690] width 32 height 32
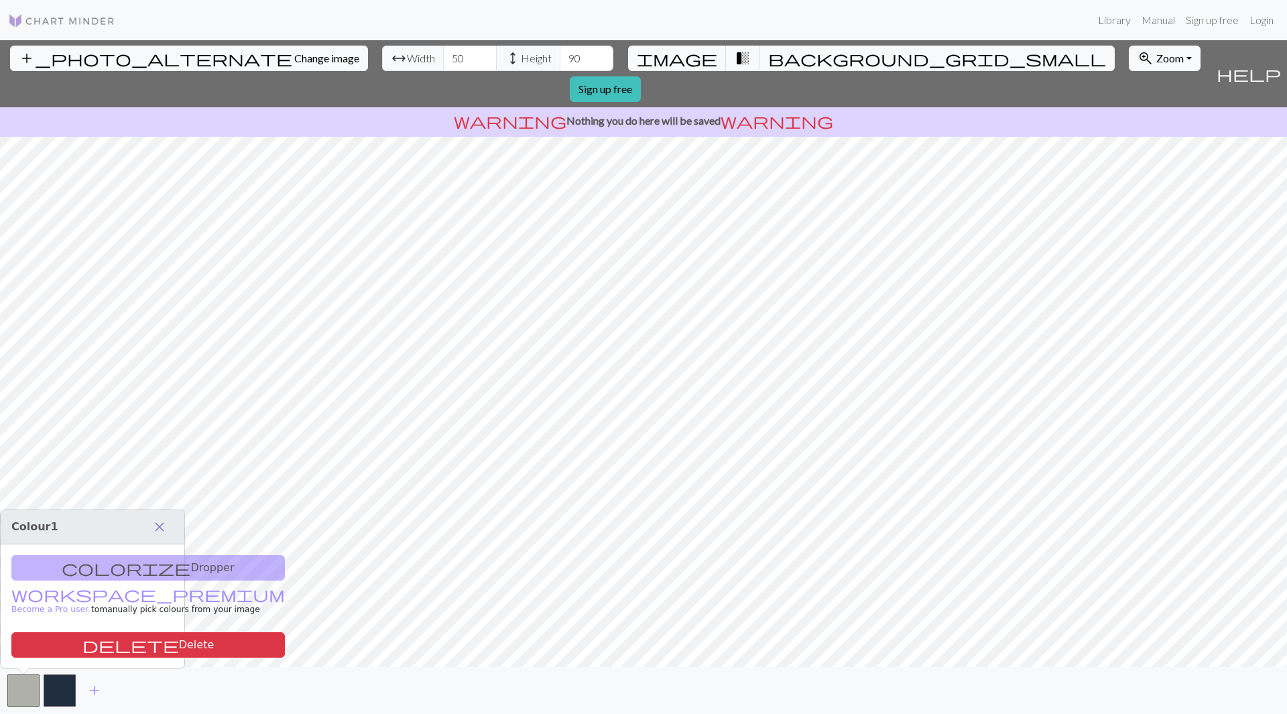
click at [158, 530] on span "close" at bounding box center [159, 526] width 16 height 19
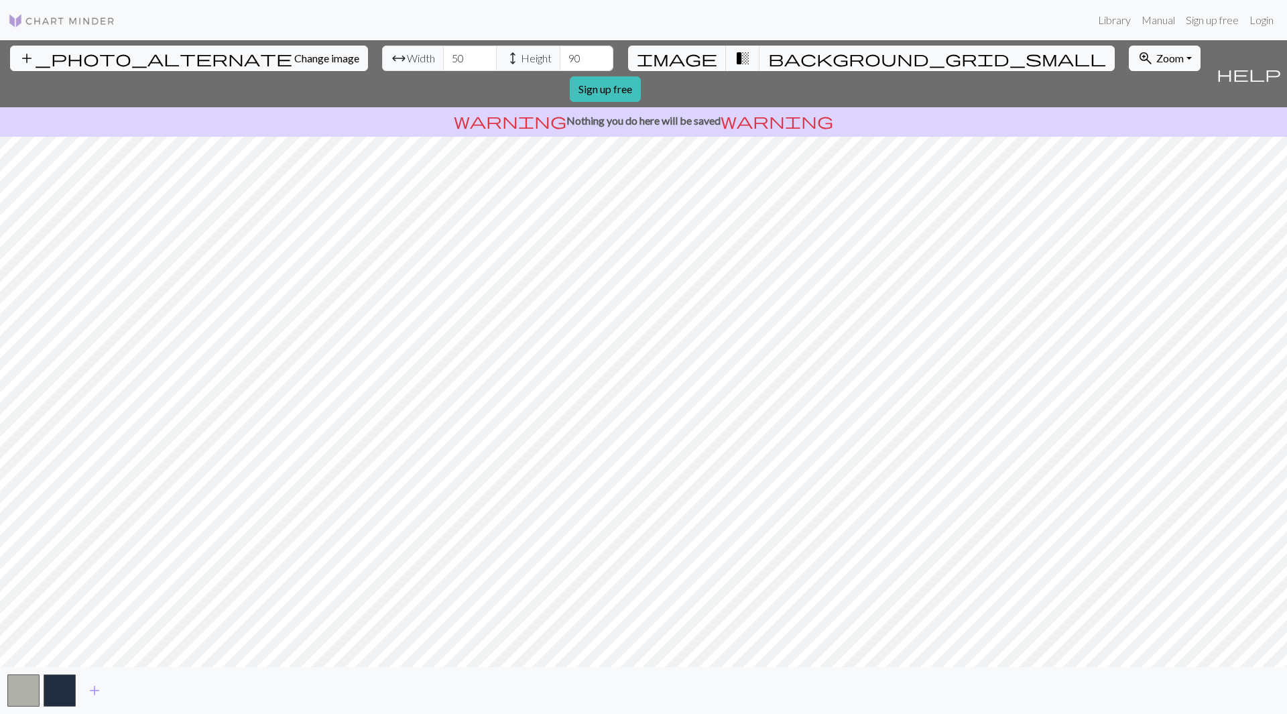
click at [768, 60] on span "background_grid_small" at bounding box center [937, 58] width 338 height 19
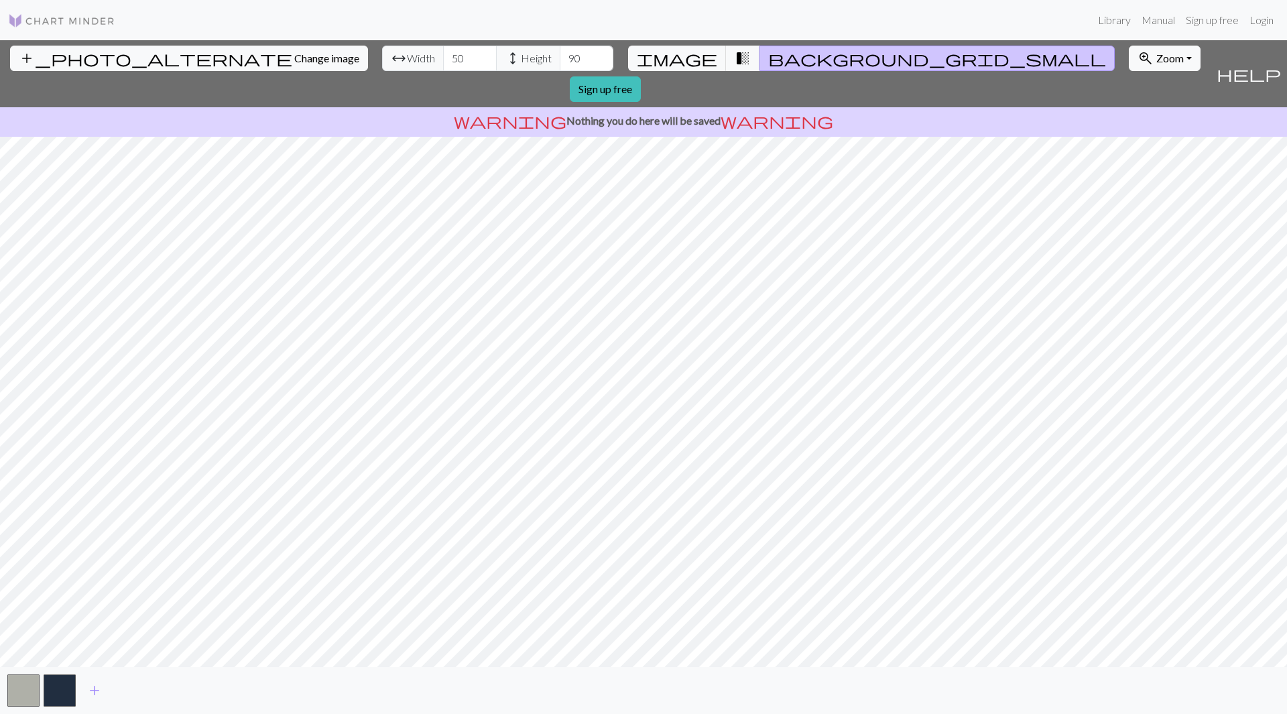
click at [1274, 64] on span "help" at bounding box center [1249, 73] width 64 height 19
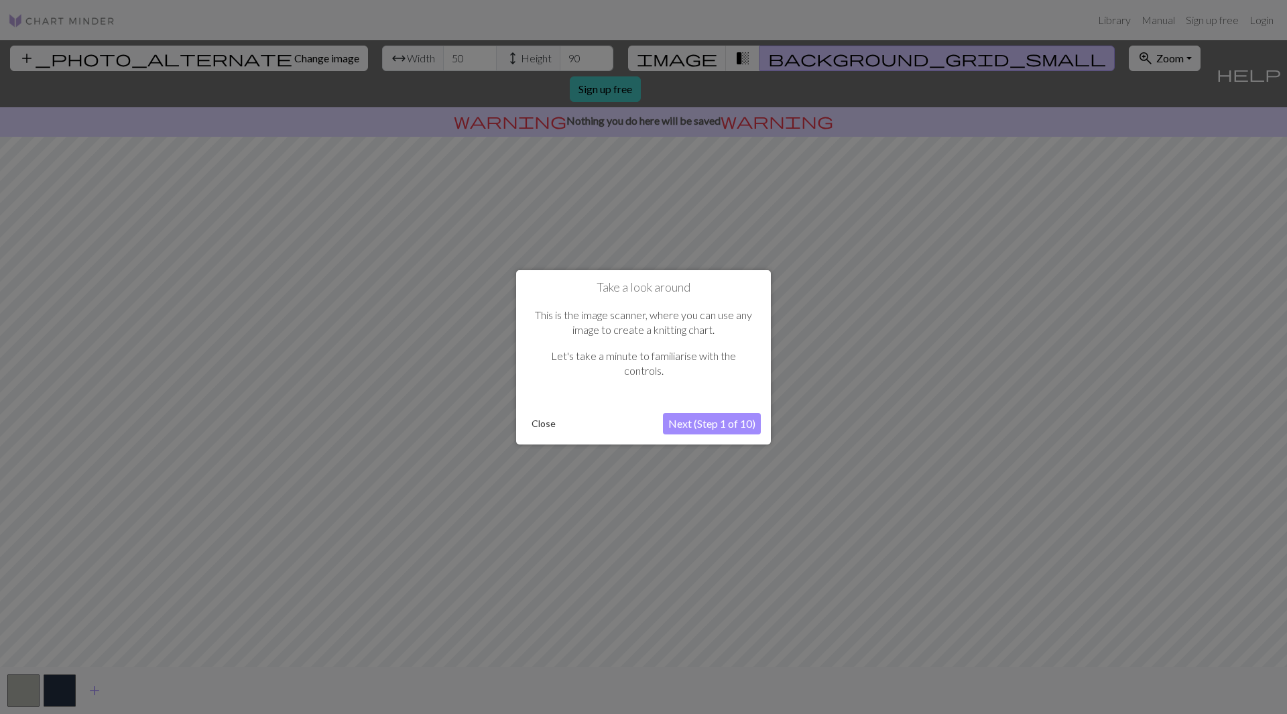
click at [719, 428] on button "Next (Step 1 of 10)" at bounding box center [712, 423] width 98 height 21
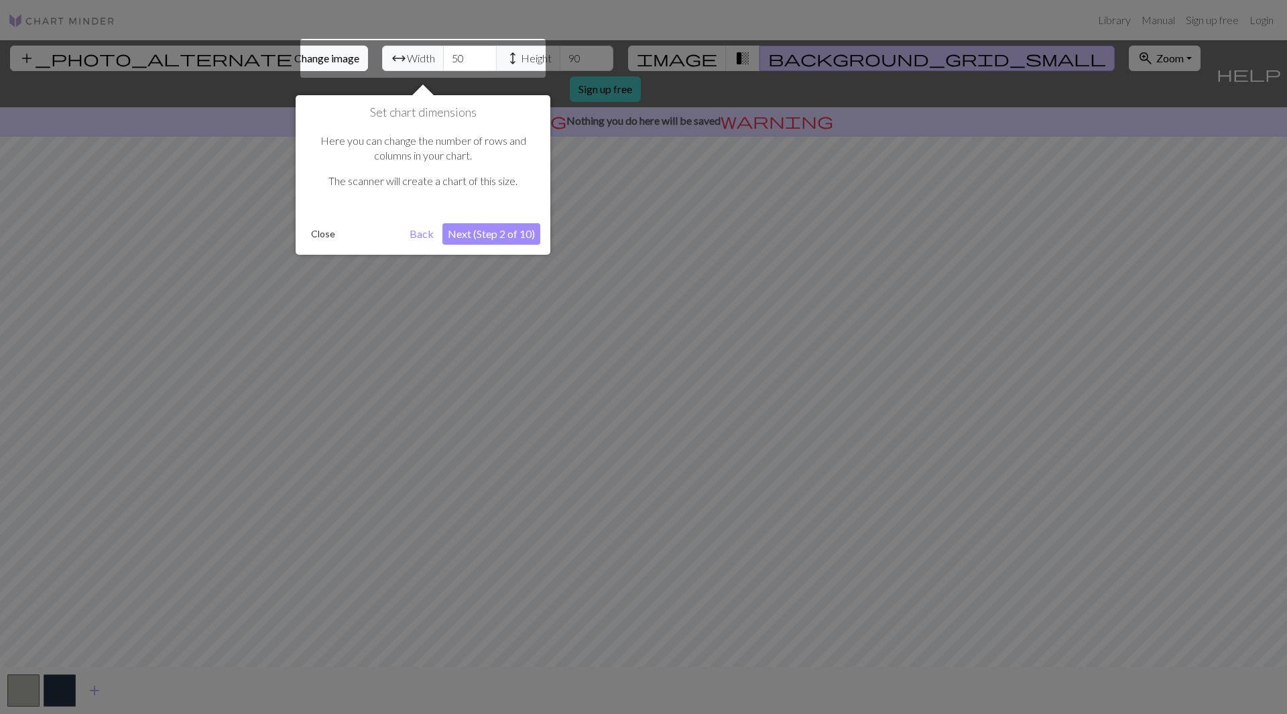
click at [485, 231] on button "Next (Step 2 of 10)" at bounding box center [491, 233] width 98 height 21
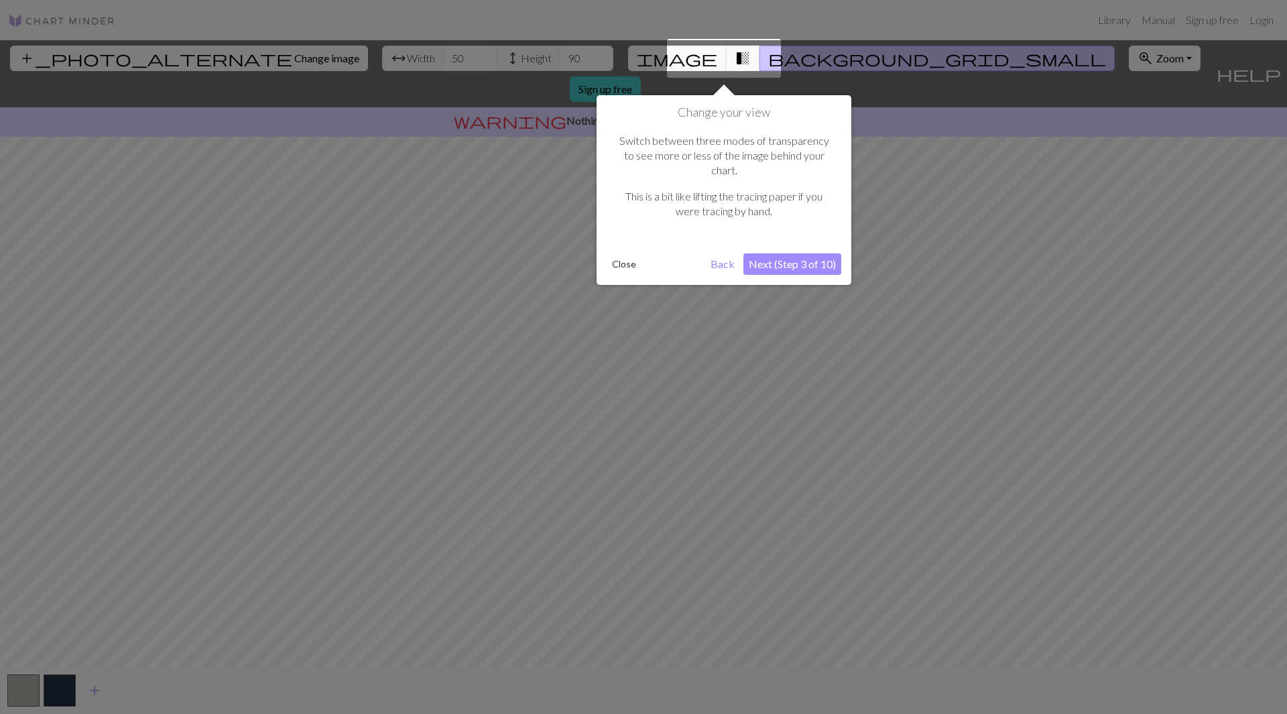
click at [794, 253] on button "Next (Step 3 of 10)" at bounding box center [792, 263] width 98 height 21
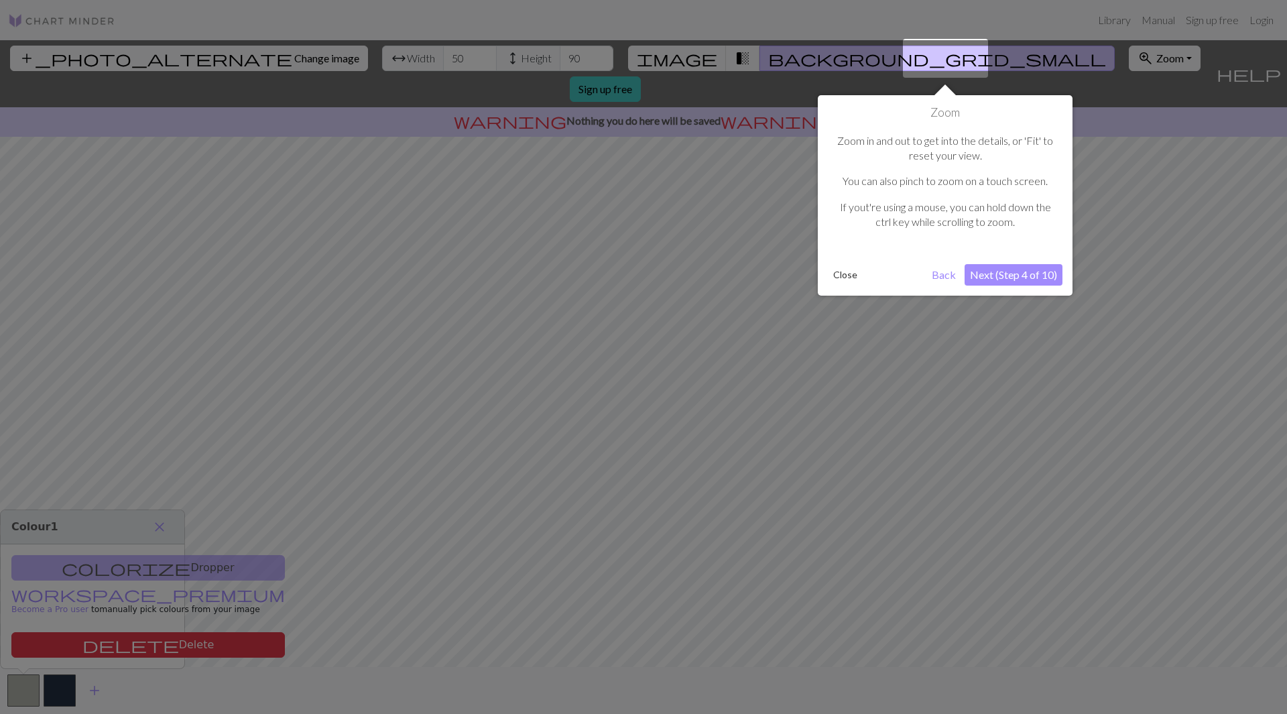
click at [1037, 281] on button "Next (Step 4 of 10)" at bounding box center [1014, 274] width 98 height 21
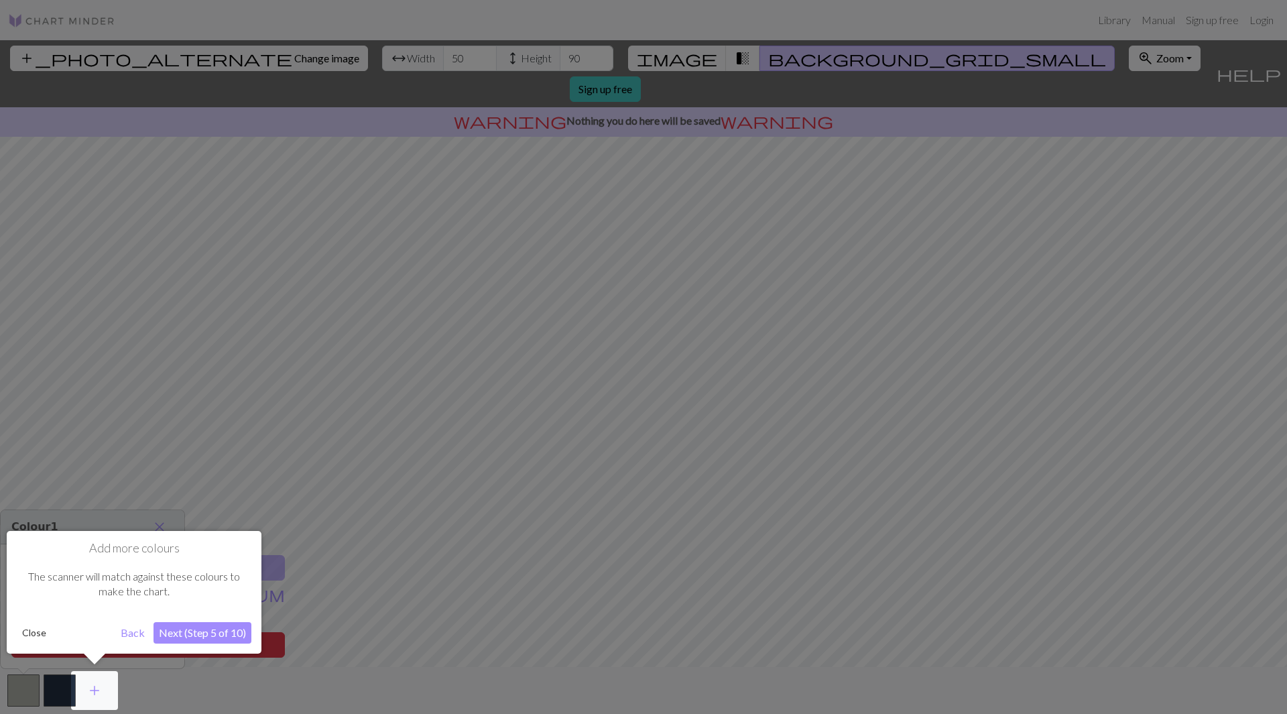
click at [202, 639] on button "Next (Step 5 of 10)" at bounding box center [202, 632] width 98 height 21
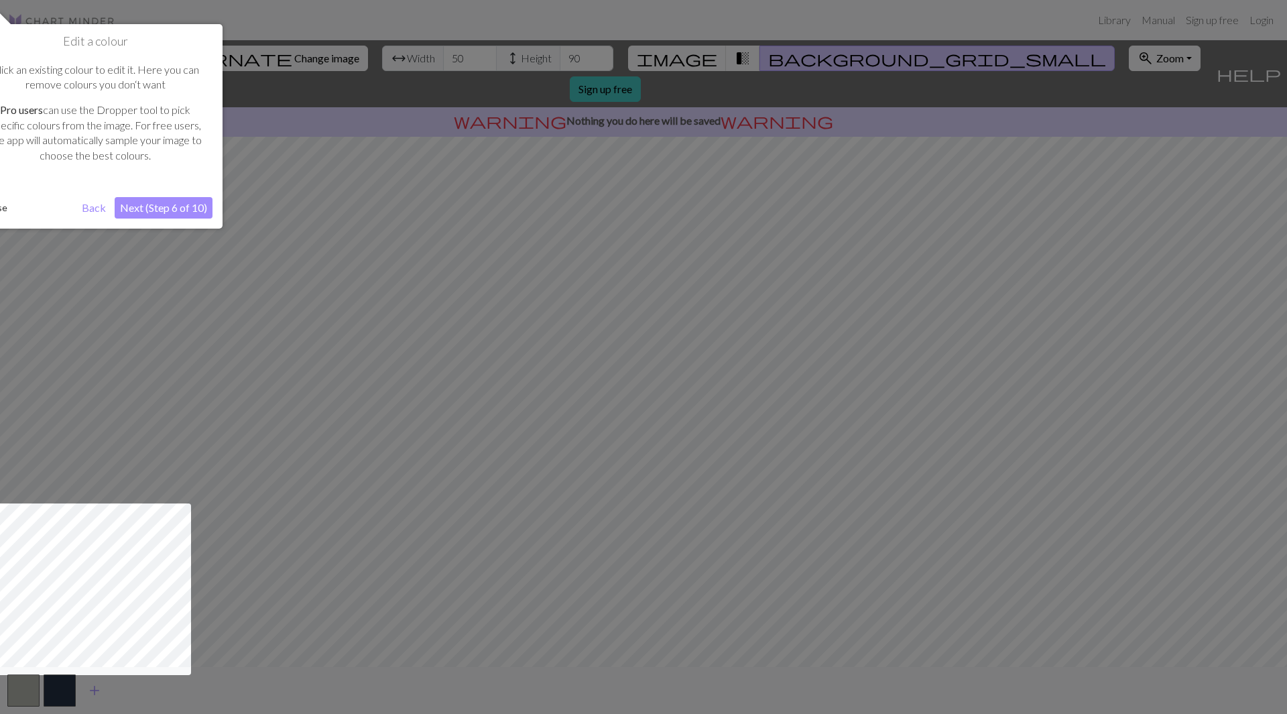
click at [176, 202] on button "Next (Step 6 of 10)" at bounding box center [164, 207] width 98 height 21
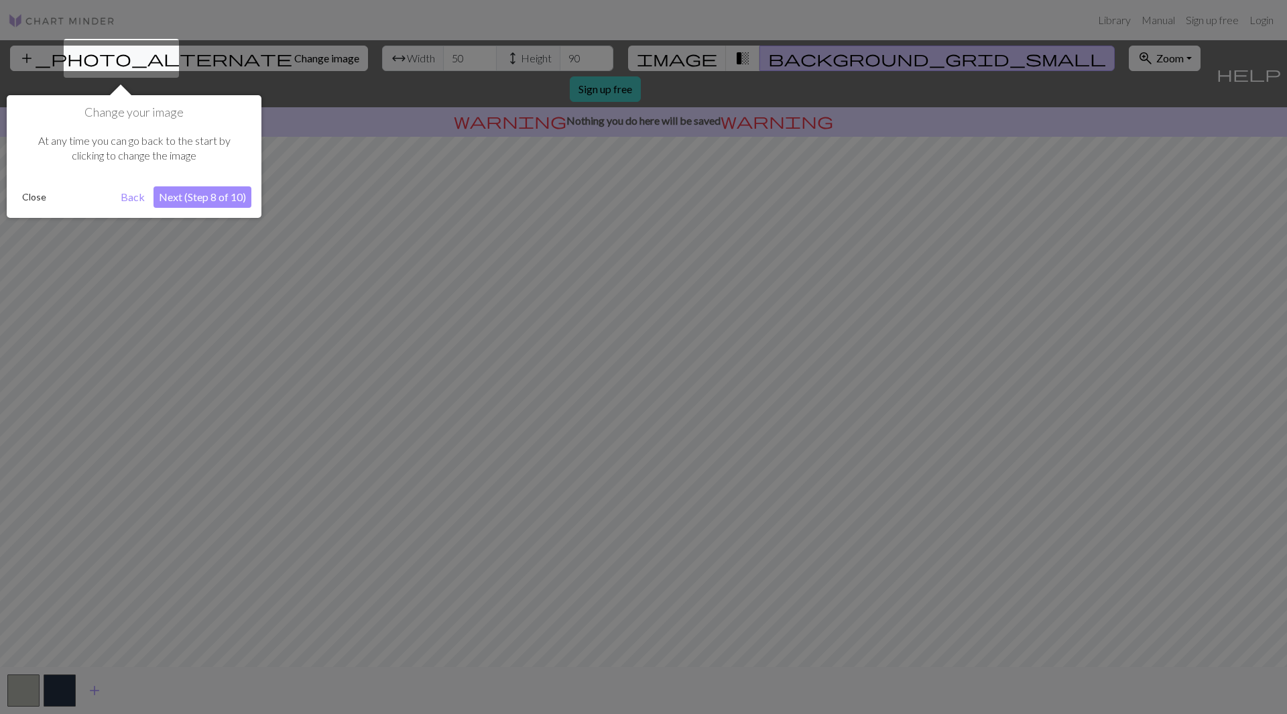
click at [198, 190] on button "Next (Step 8 of 10)" at bounding box center [202, 196] width 98 height 21
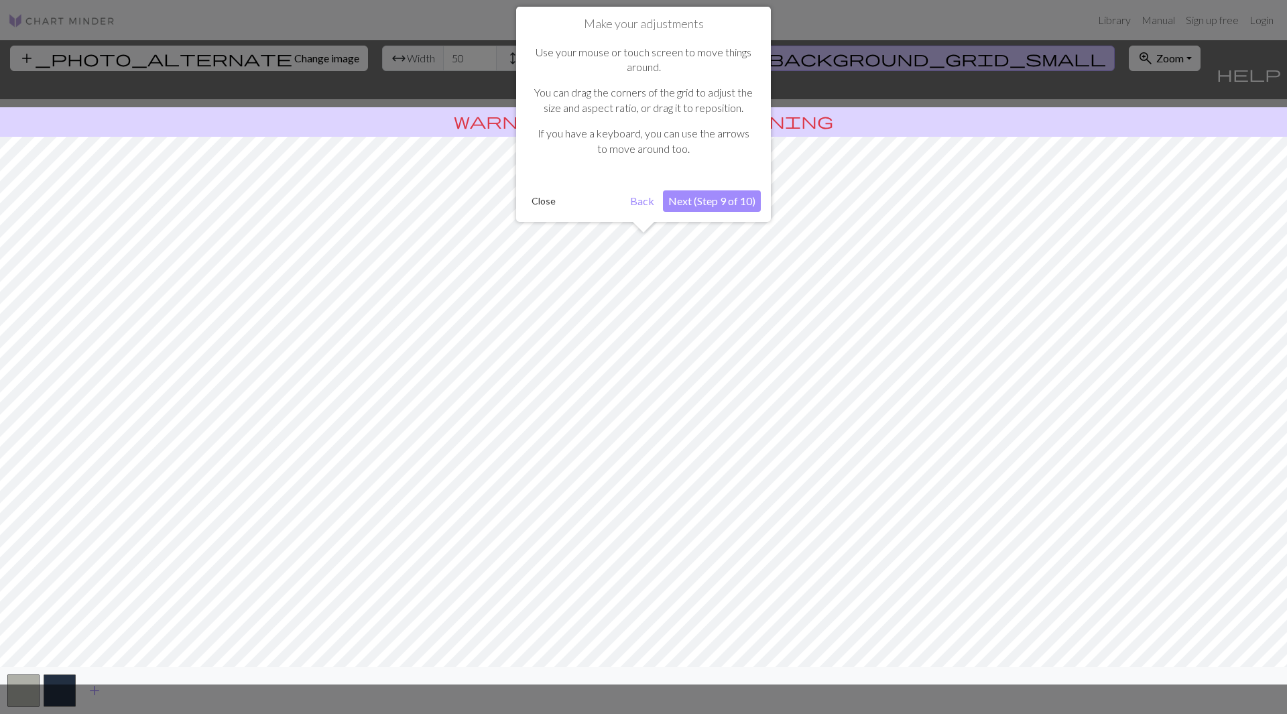
click at [694, 201] on button "Next (Step 9 of 10)" at bounding box center [712, 200] width 98 height 21
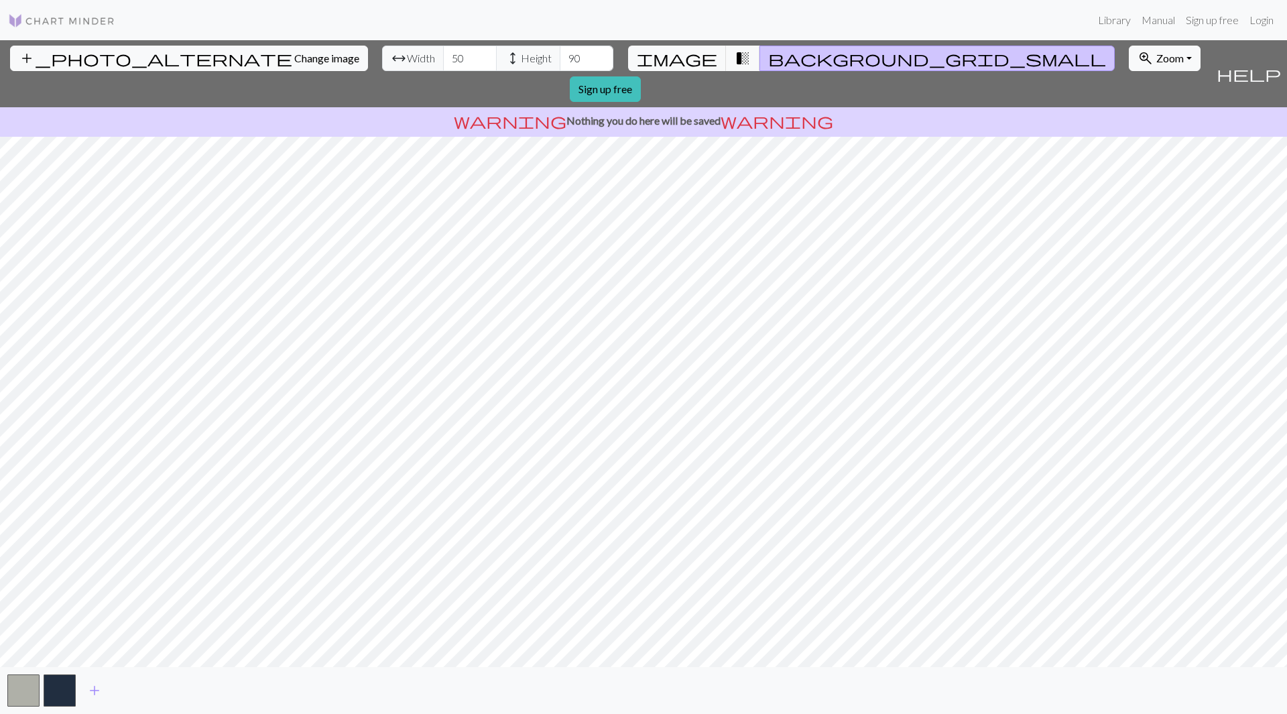
click at [9, 23] on img at bounding box center [61, 21] width 107 height 16
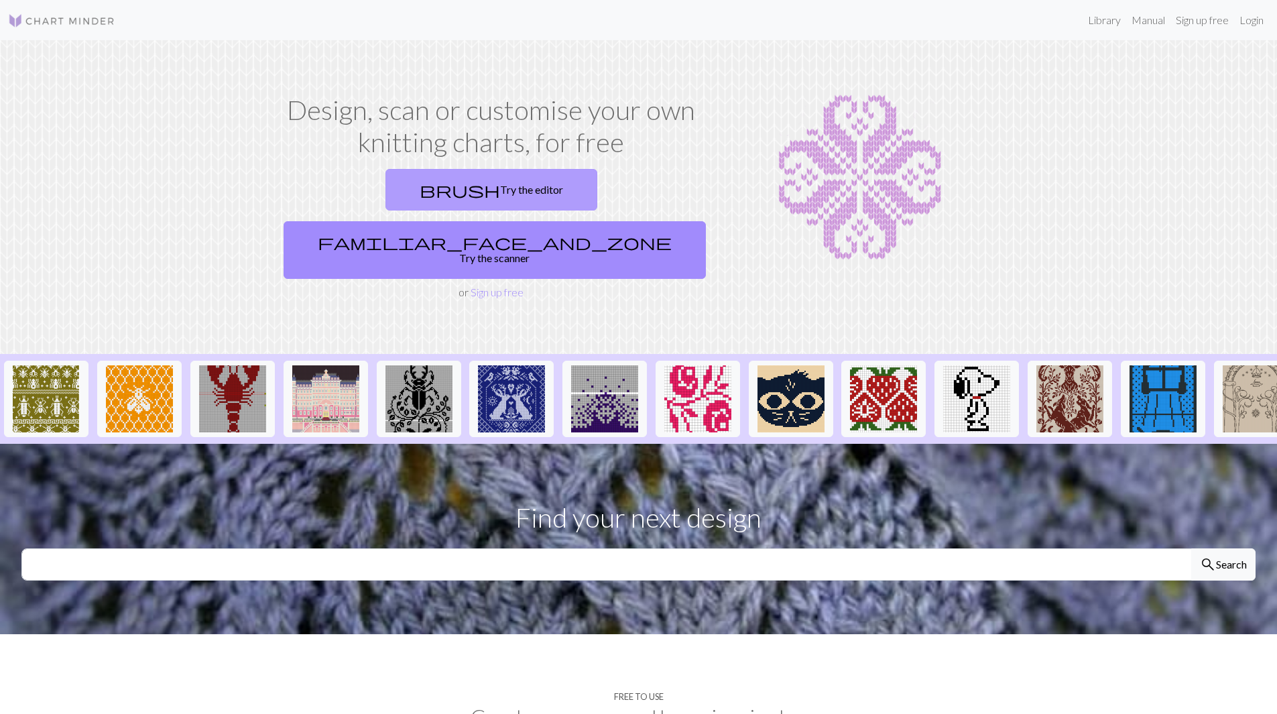
click at [385, 181] on link "brush Try the editor" at bounding box center [491, 190] width 212 height 42
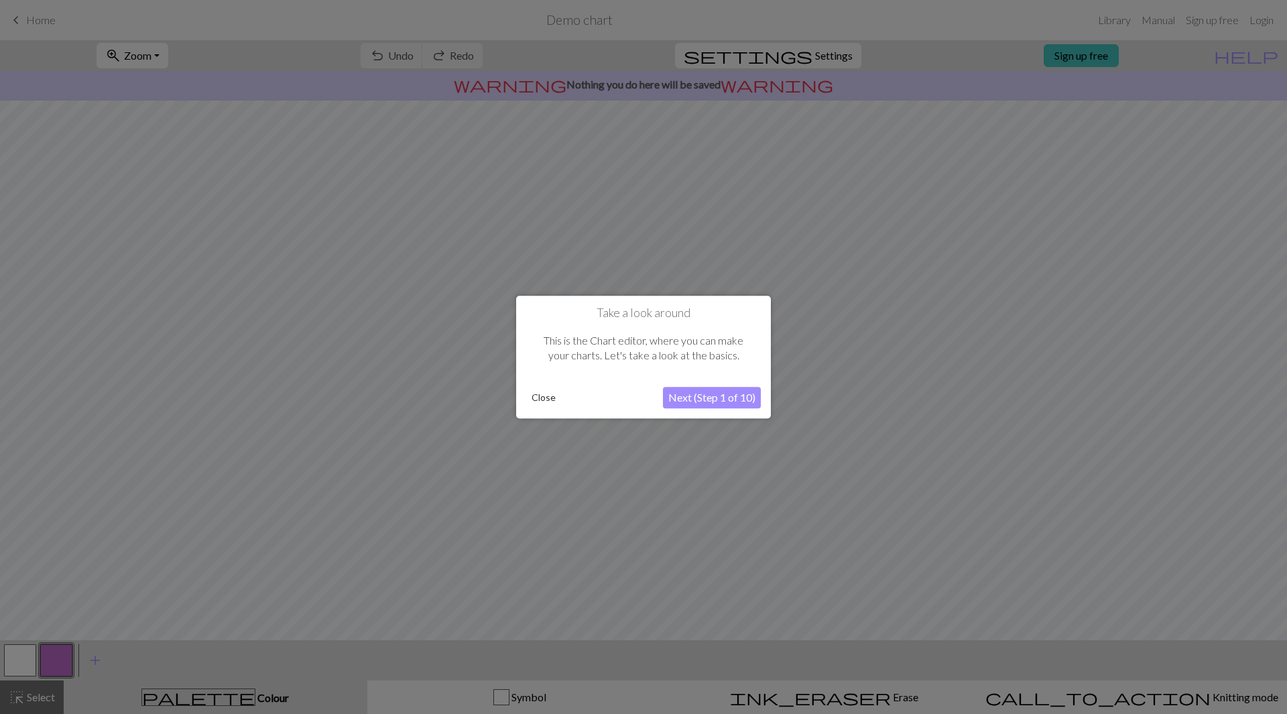
click at [702, 397] on button "Next (Step 1 of 10)" at bounding box center [712, 397] width 98 height 21
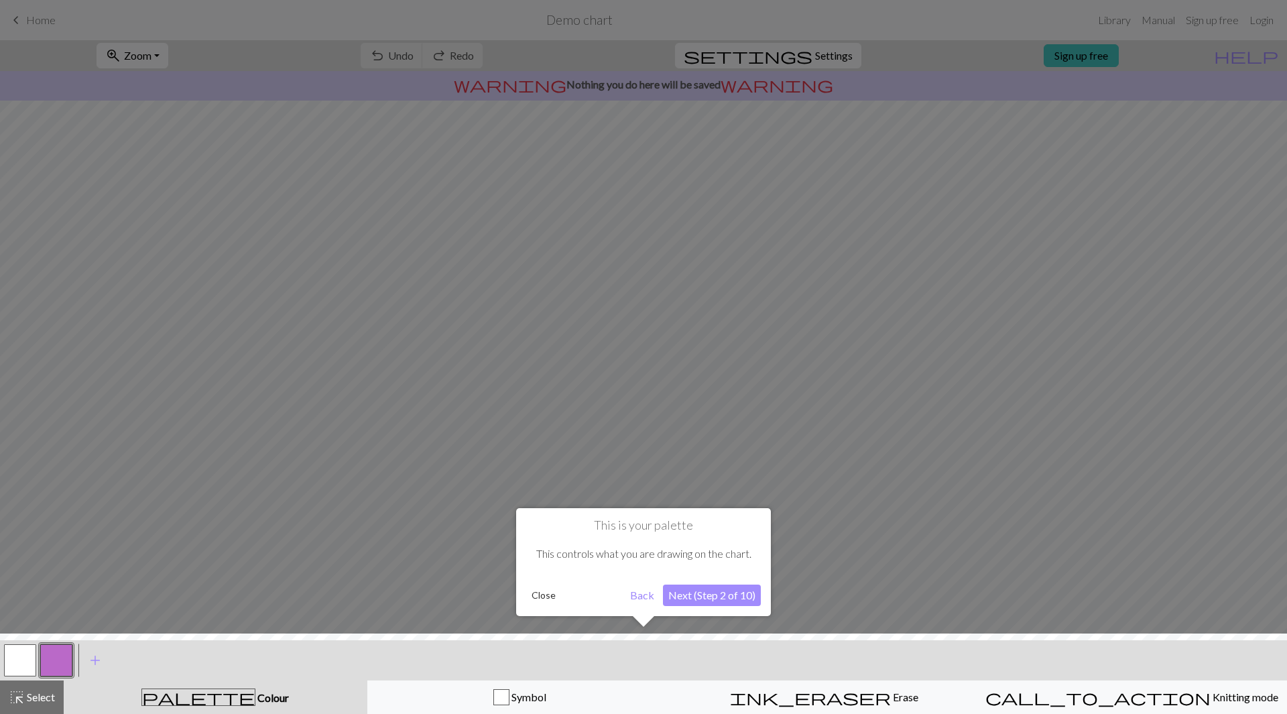
click at [713, 589] on button "Next (Step 2 of 10)" at bounding box center [712, 594] width 98 height 21
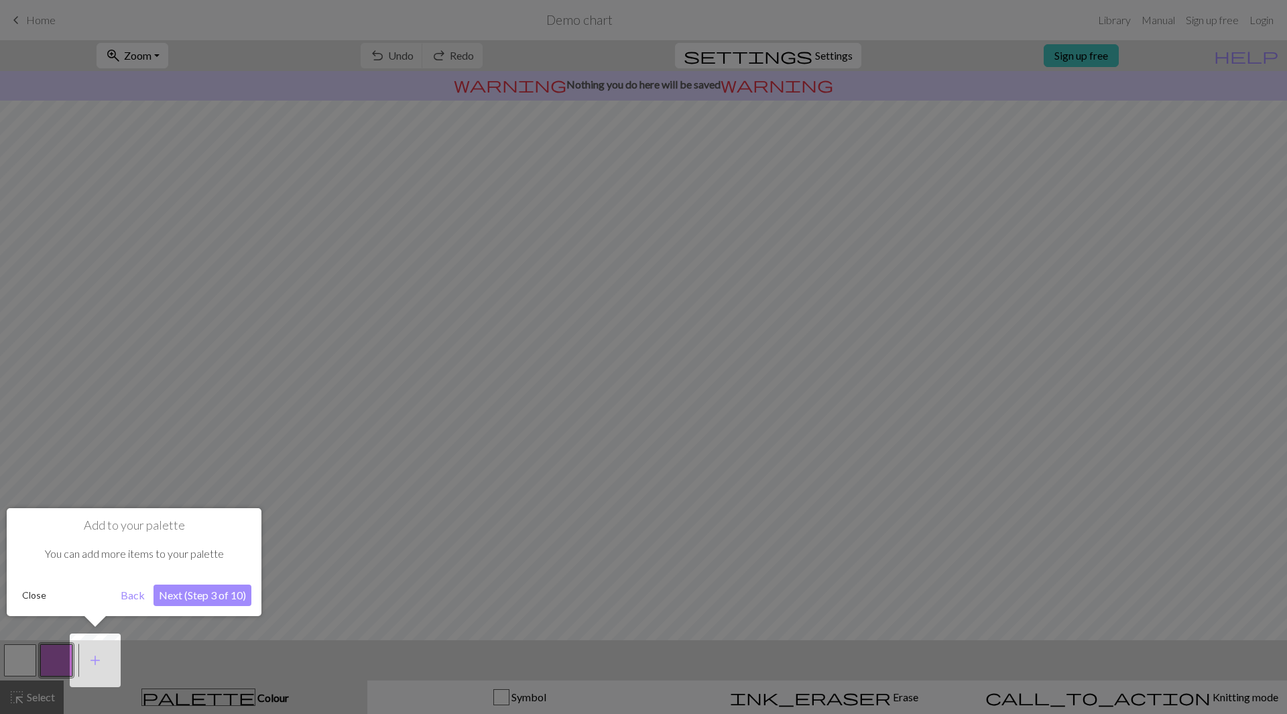
click at [137, 596] on button "Back" at bounding box center [132, 594] width 35 height 21
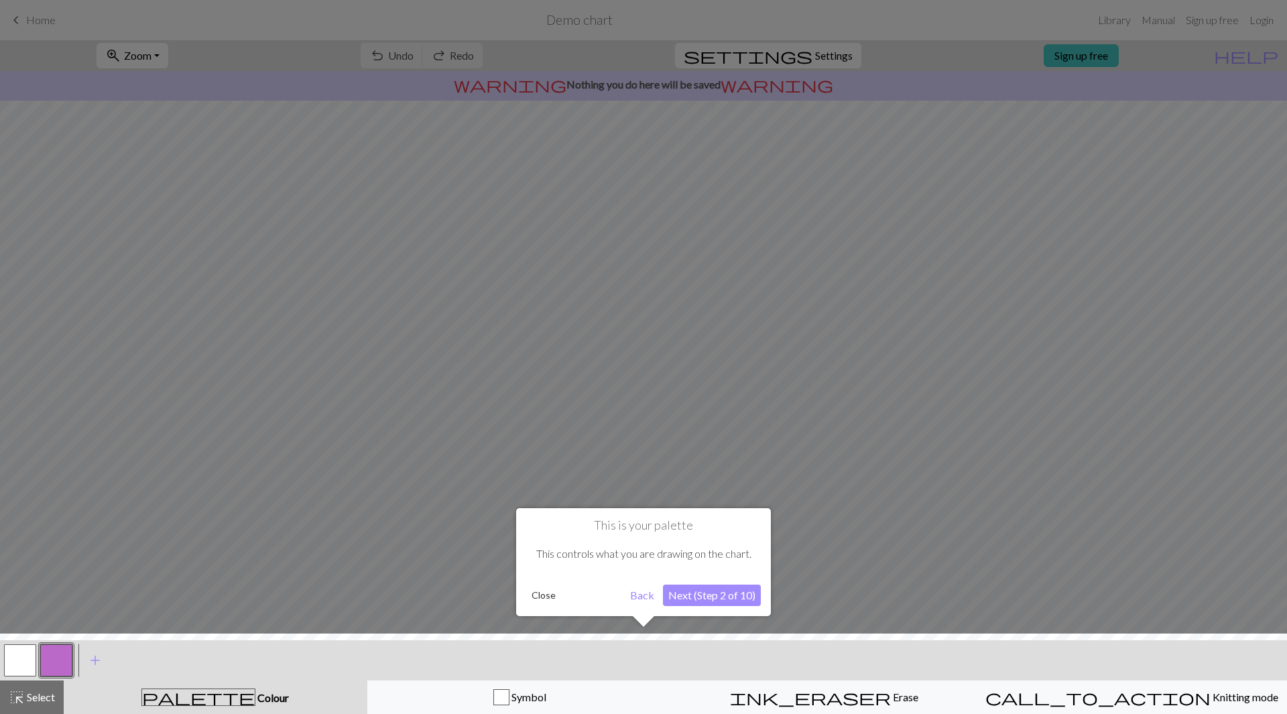
click at [540, 598] on button "Close" at bounding box center [543, 595] width 35 height 20
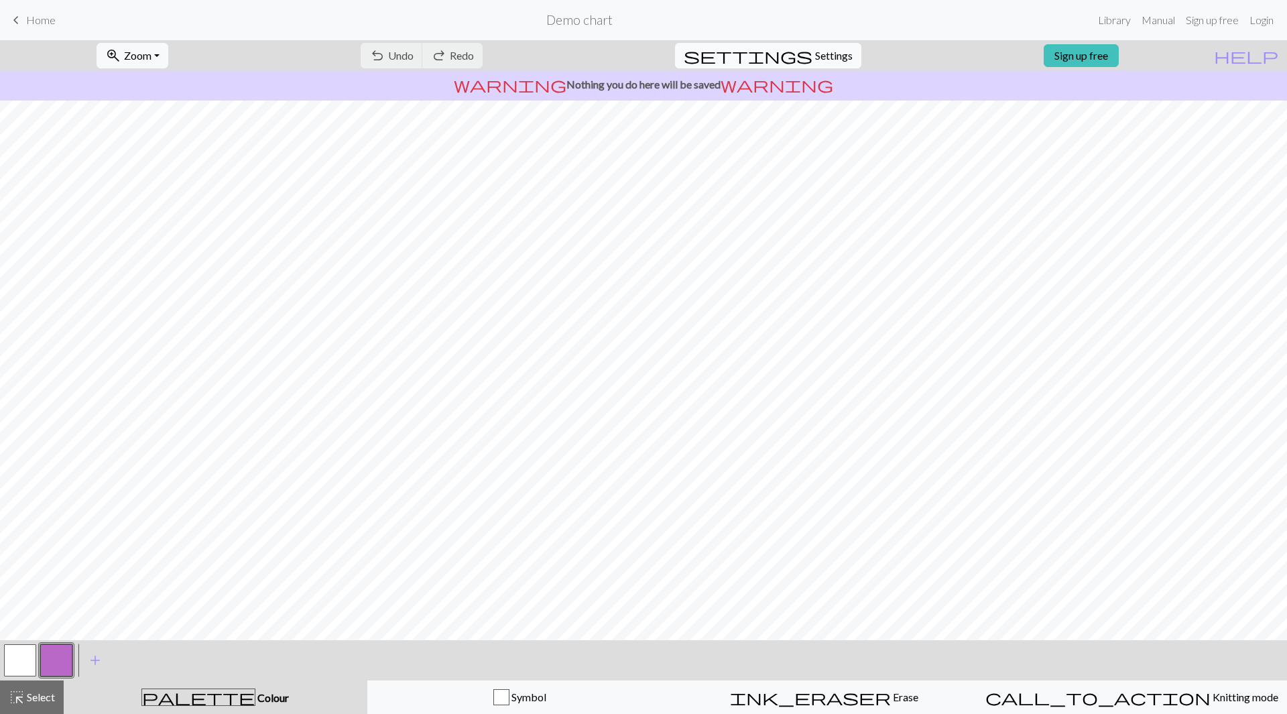
click at [815, 57] on span "Settings" at bounding box center [834, 56] width 38 height 16
select select "aran"
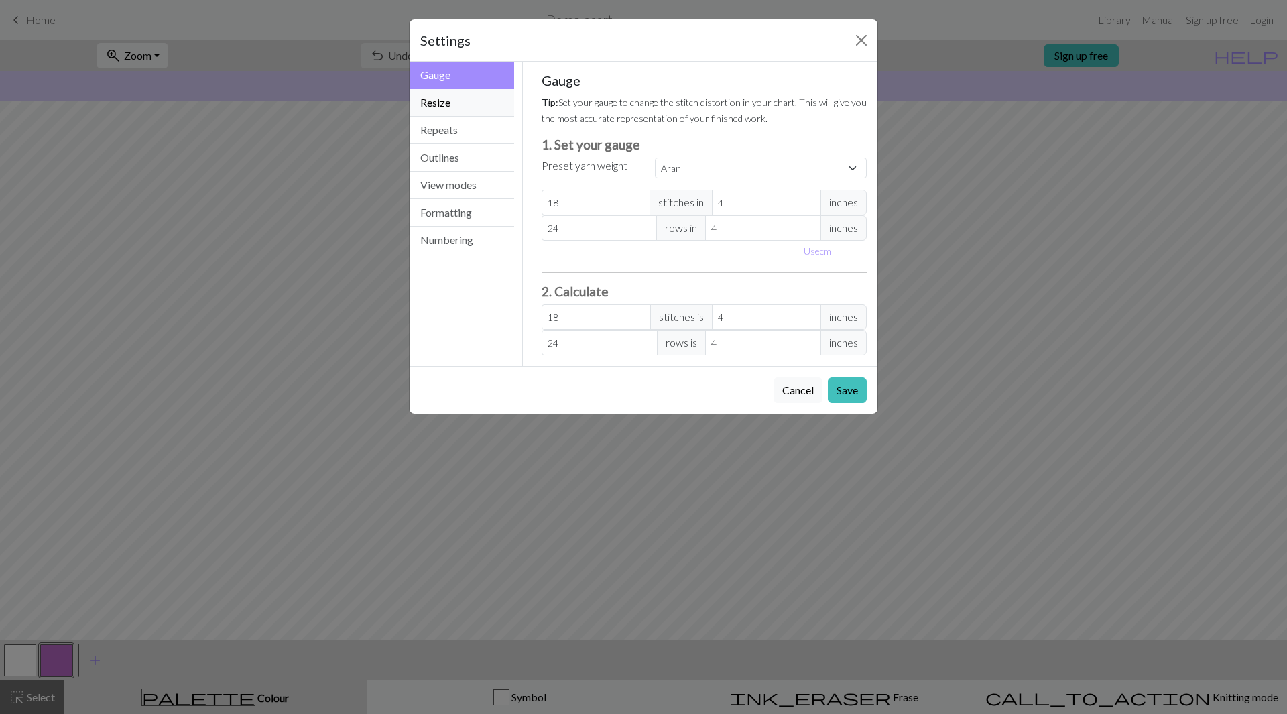
click at [457, 103] on button "Resize" at bounding box center [462, 102] width 105 height 27
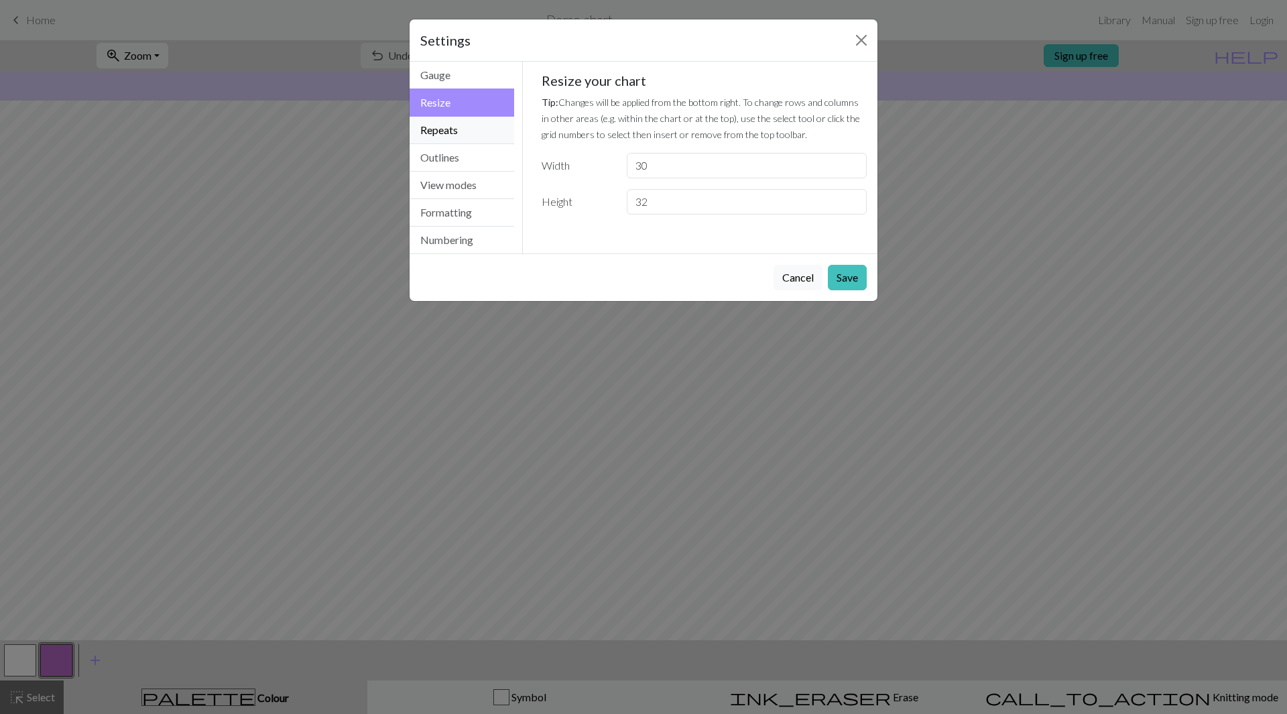
click at [462, 125] on button "Repeats" at bounding box center [462, 130] width 105 height 27
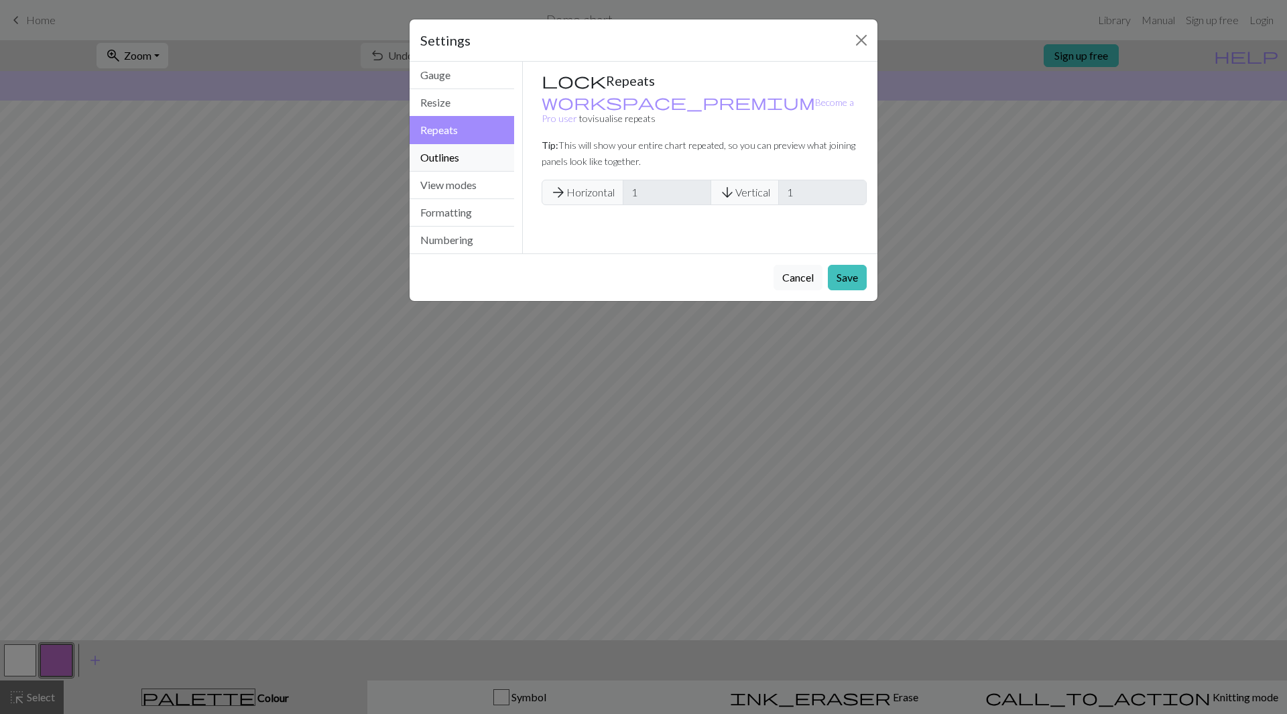
click at [462, 151] on button "Outlines" at bounding box center [462, 157] width 105 height 27
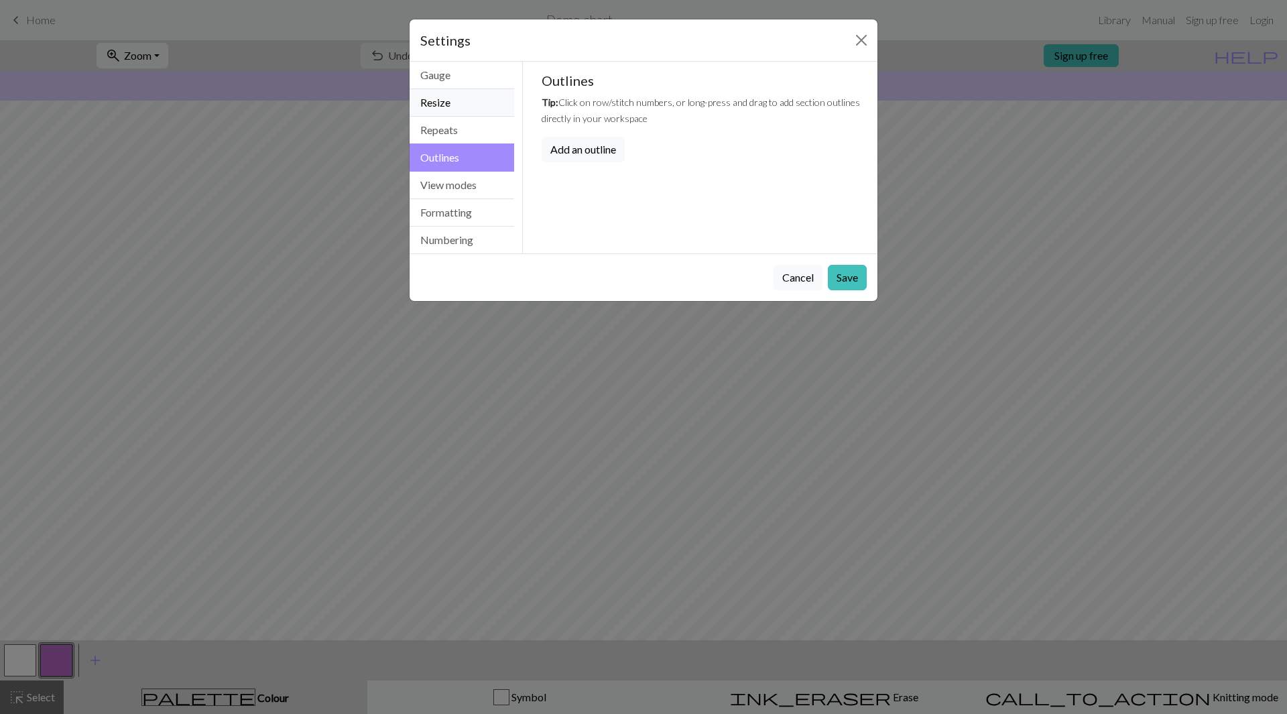
click at [459, 105] on button "Resize" at bounding box center [462, 102] width 105 height 27
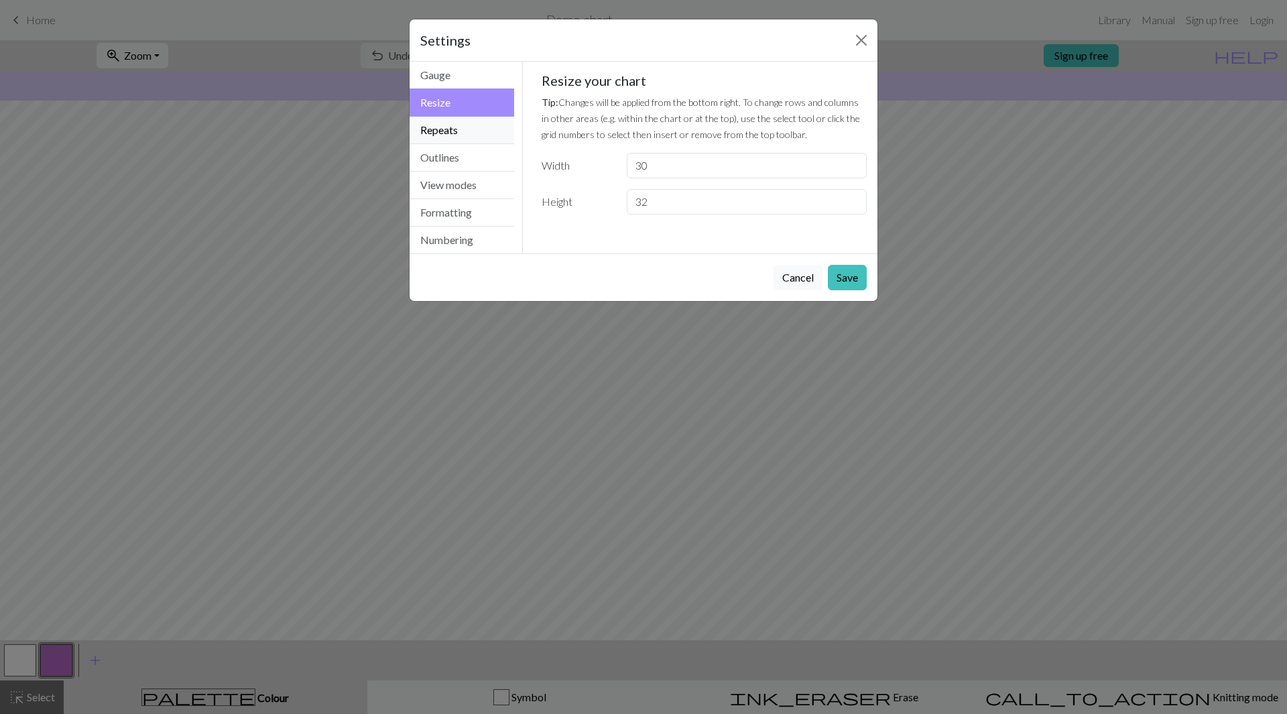
click at [466, 125] on button "Repeats" at bounding box center [462, 130] width 105 height 27
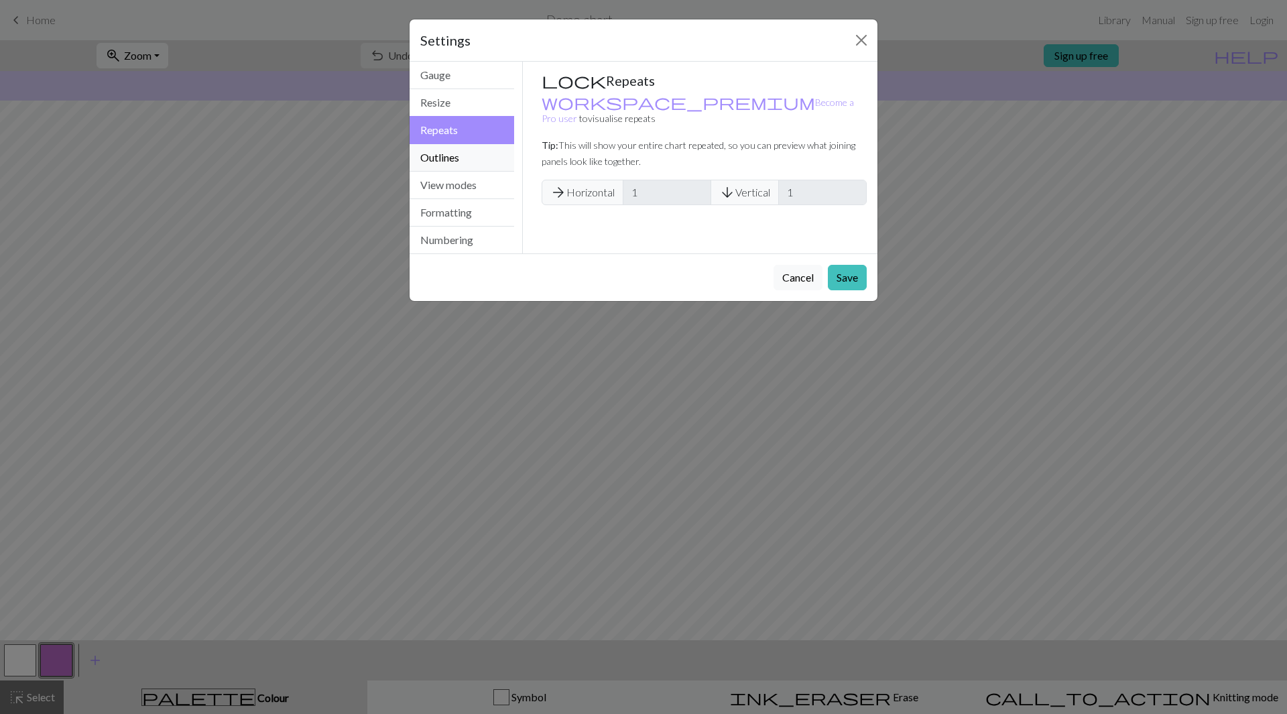
click at [461, 153] on button "Outlines" at bounding box center [462, 157] width 105 height 27
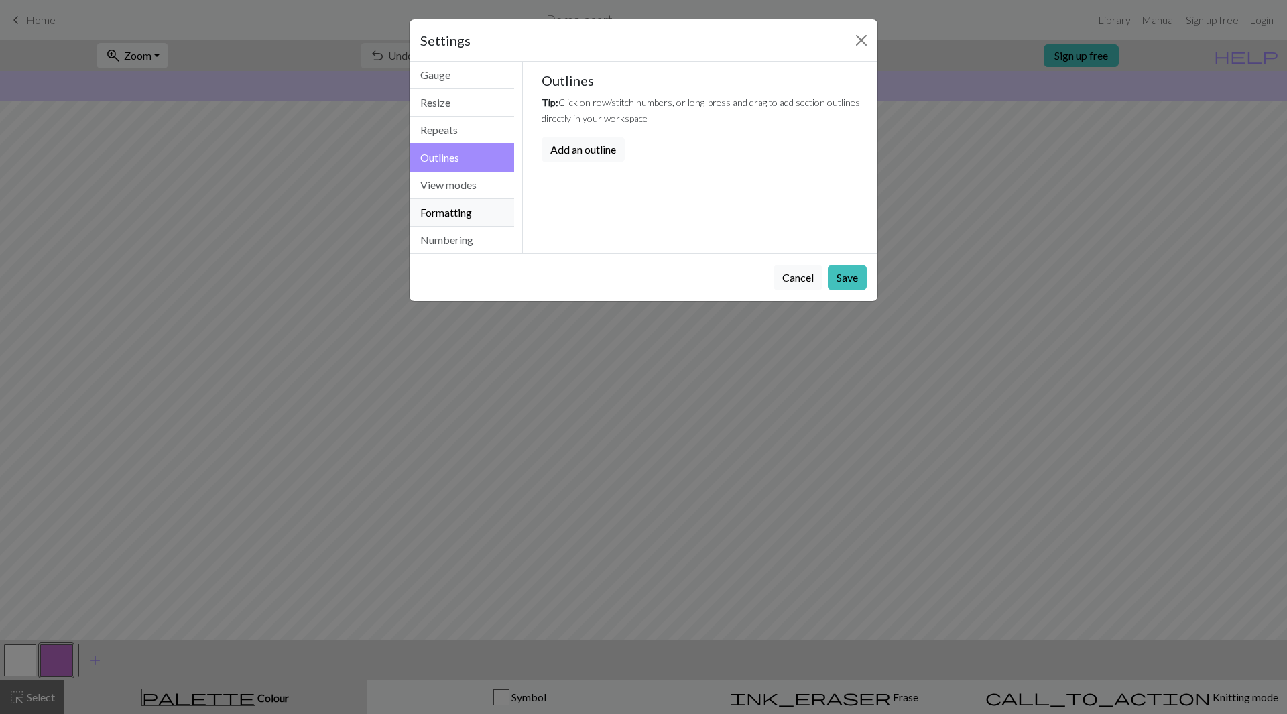
click at [475, 218] on button "Formatting" at bounding box center [462, 212] width 105 height 27
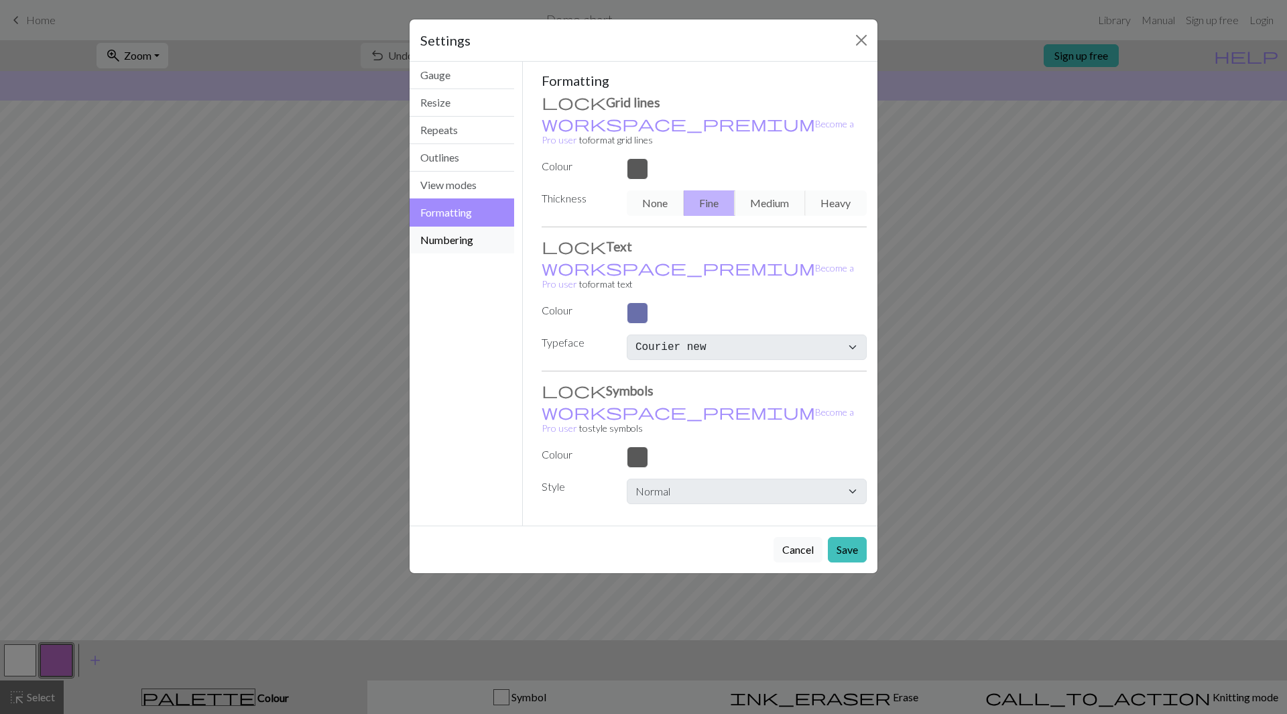
click at [467, 243] on button "Numbering" at bounding box center [462, 240] width 105 height 27
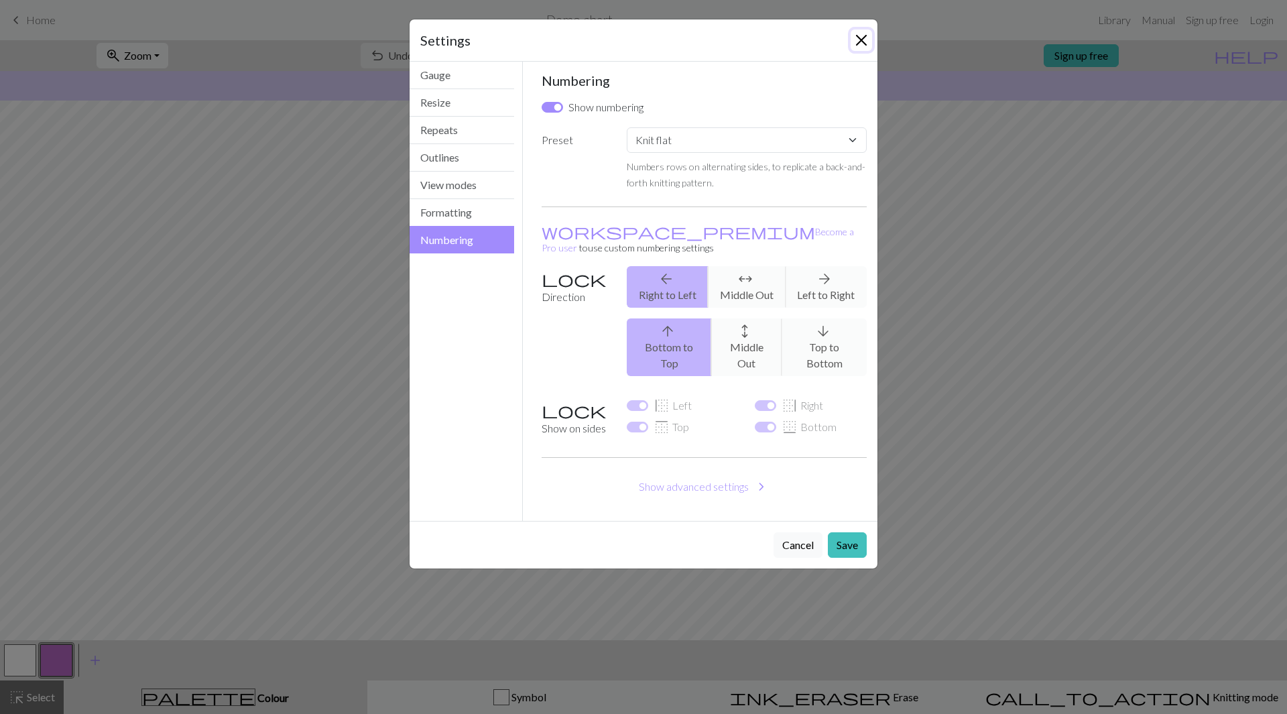
click at [861, 37] on button "Close" at bounding box center [861, 39] width 21 height 21
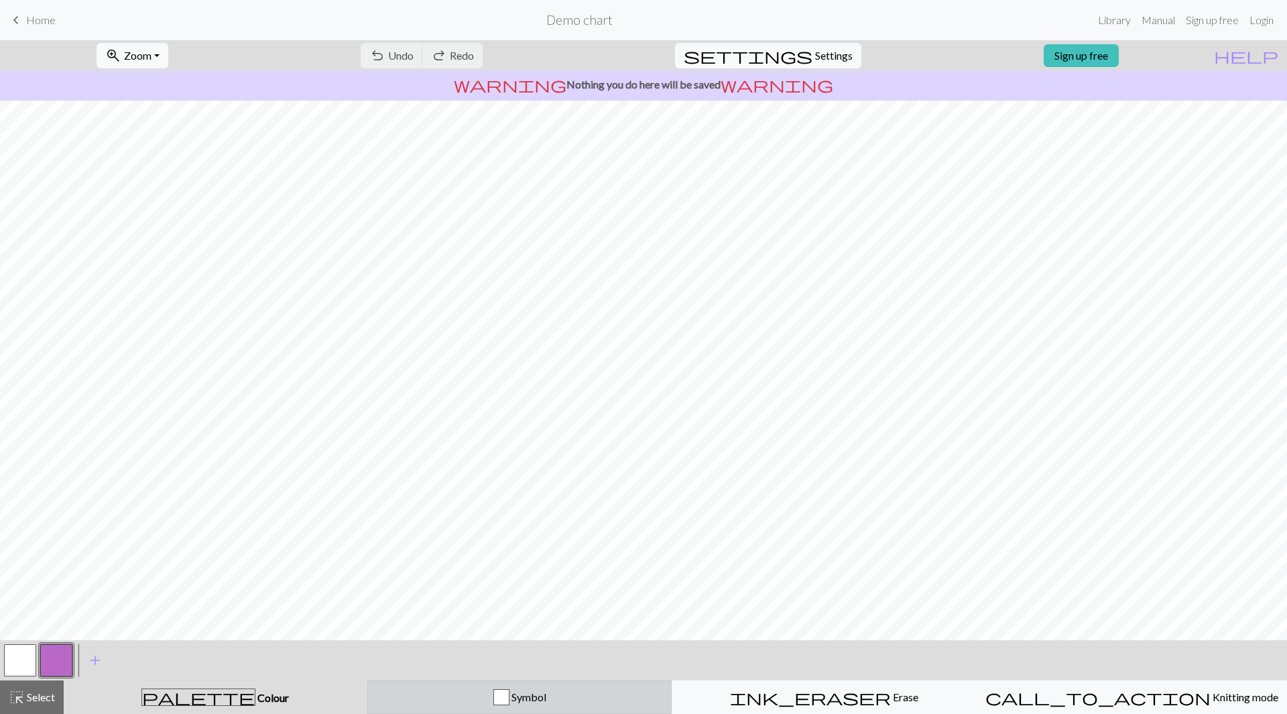
click at [513, 696] on span "Symbol" at bounding box center [527, 696] width 37 height 13
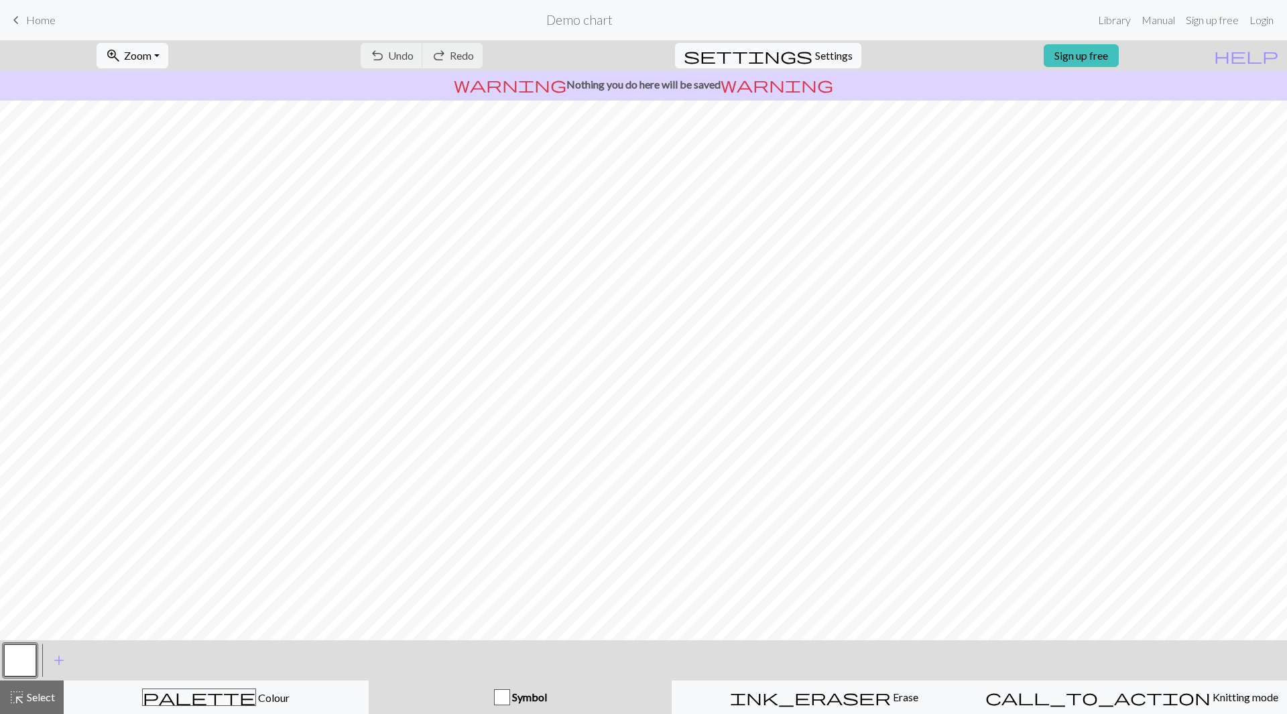
click at [513, 696] on span "Symbol" at bounding box center [528, 696] width 37 height 13
click at [775, 694] on div "ink_eraser Erase Erase" at bounding box center [824, 697] width 288 height 16
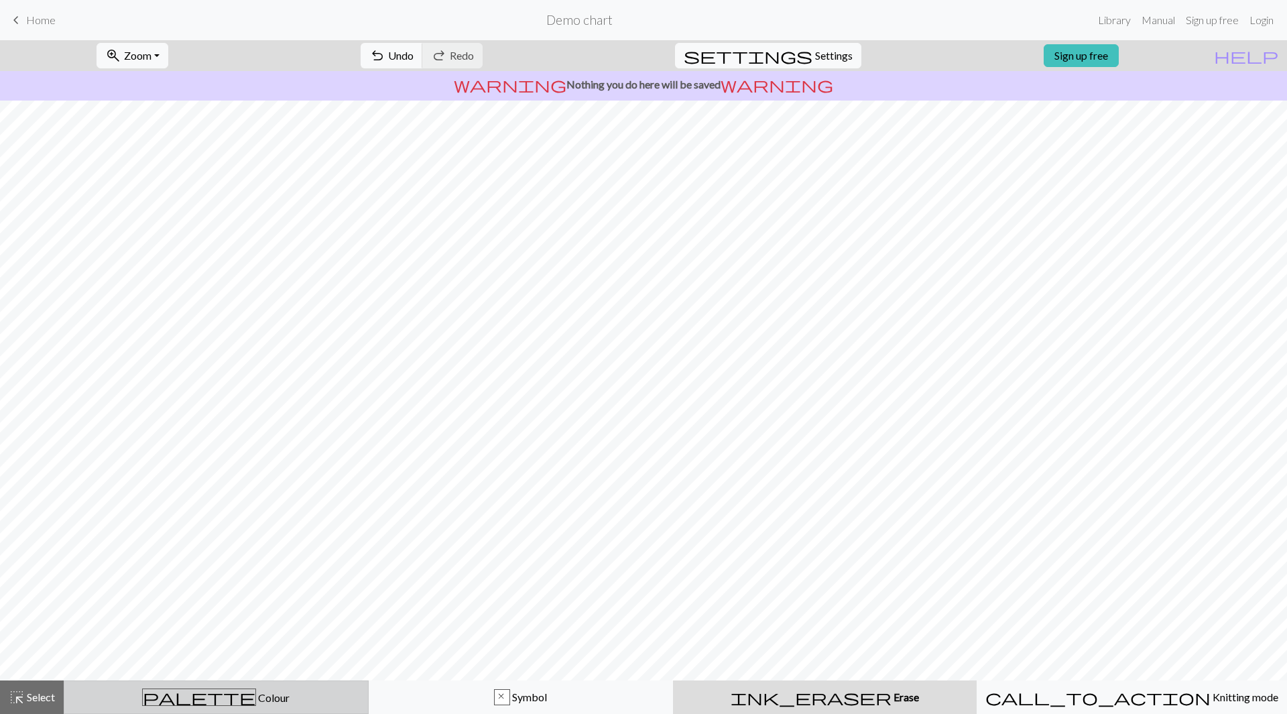
click at [268, 684] on button "palette Colour Colour" at bounding box center [216, 697] width 305 height 34
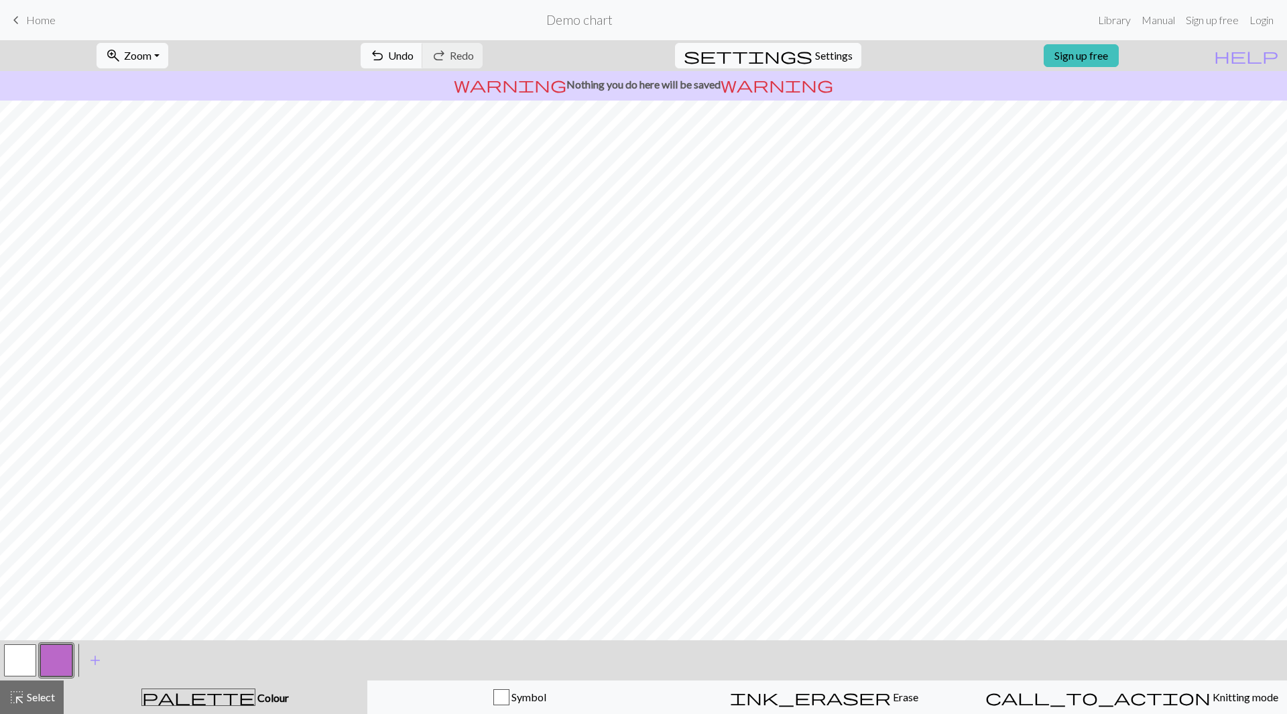
click at [56, 660] on button "button" at bounding box center [56, 660] width 32 height 32
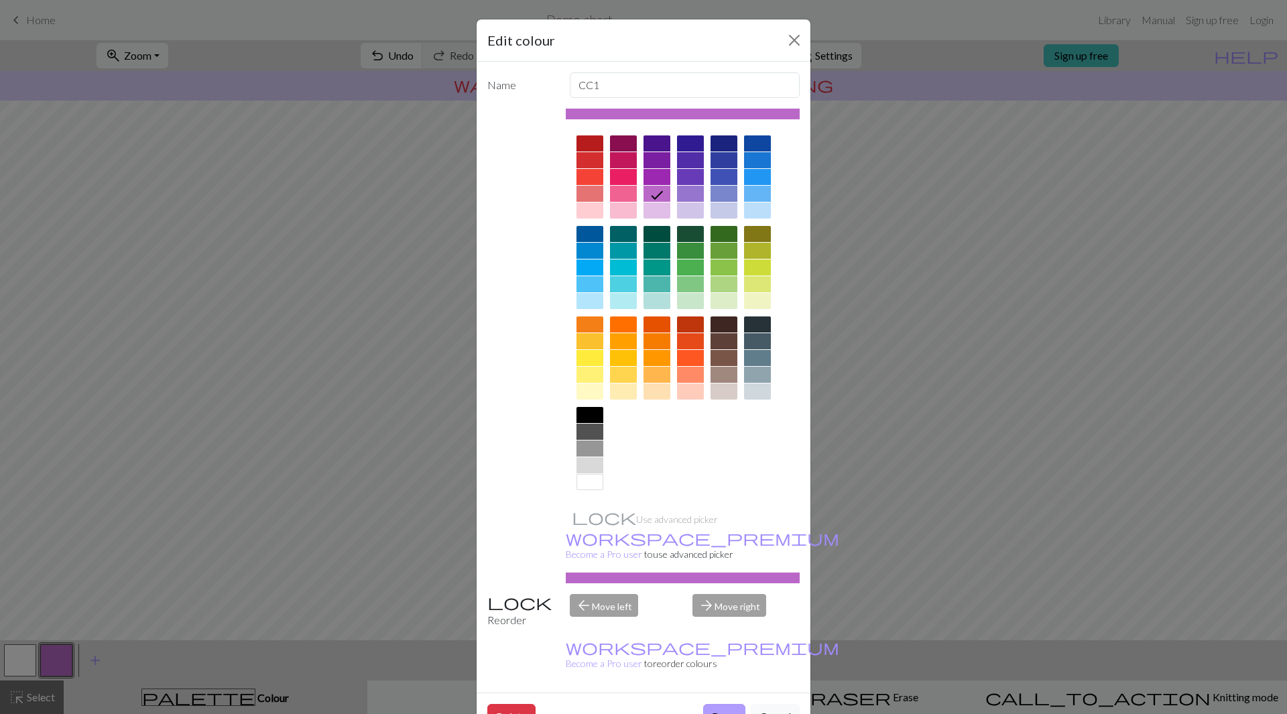
click at [707, 704] on button "Done" at bounding box center [724, 716] width 42 height 25
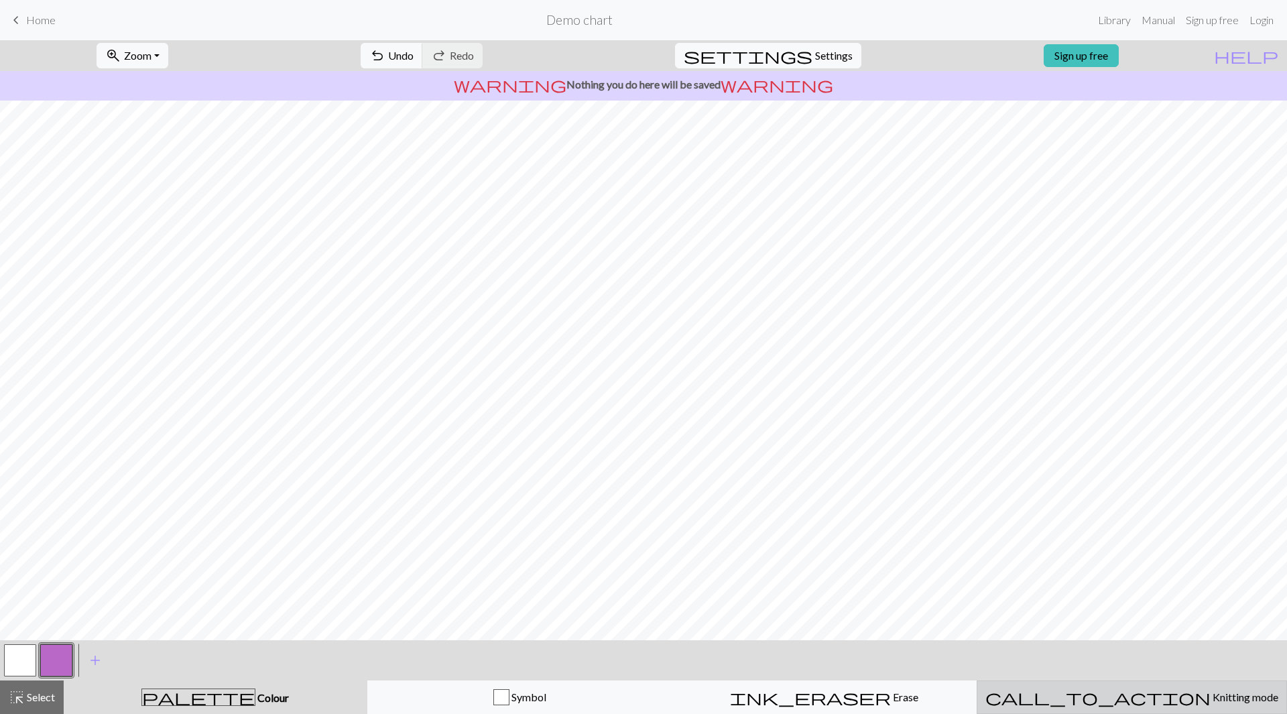
click at [1151, 708] on button "call_to_action Knitting mode Knitting mode" at bounding box center [1132, 697] width 310 height 34
